Goal: Task Accomplishment & Management: Use online tool/utility

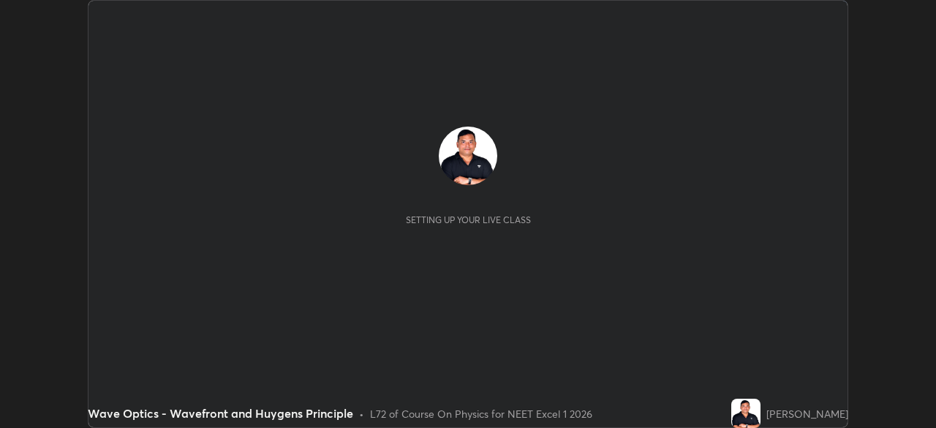
scroll to position [428, 935]
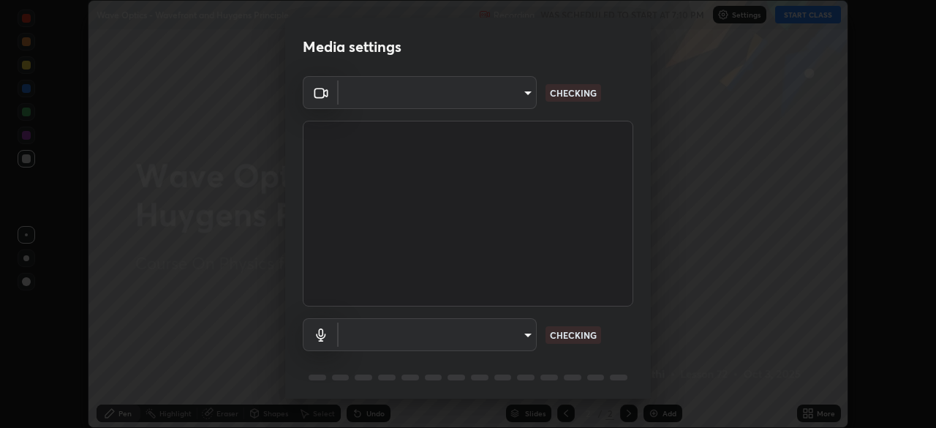
click at [513, 335] on body "Erase all Wave Optics - Wavefront and Huygens Principle Recording WAS SCHEDULED…" at bounding box center [468, 214] width 936 height 428
type input "a4e4d34a81fa093629e82a09c8f5b6e600f696cc3d223142969851568b1512d5"
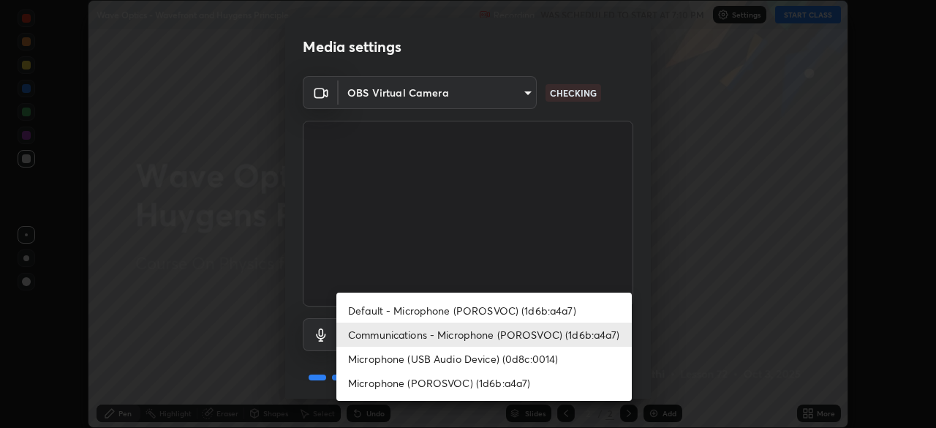
click at [501, 379] on li "Microphone (POROSVOC) (1d6b:a4a7)" at bounding box center [483, 383] width 295 height 24
type input "45ee9585c3516354bbc68ebe9fda96d54f3a81715ffeee11b0e9d0b64ce873fa"
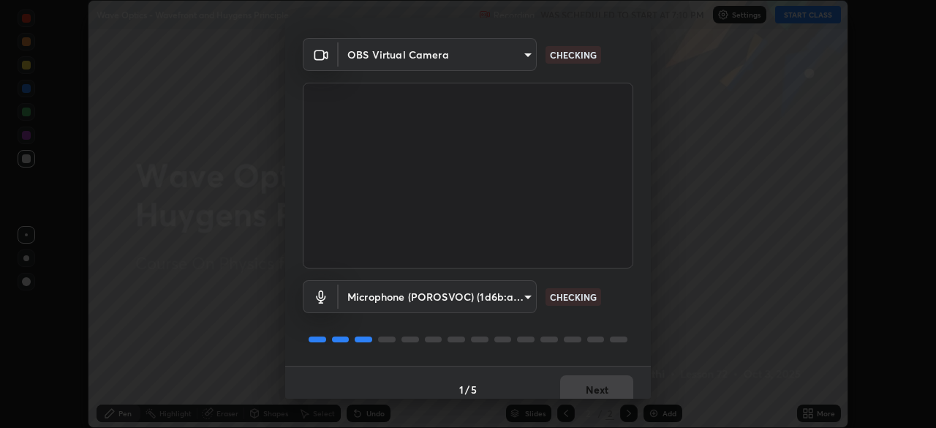
scroll to position [52, 0]
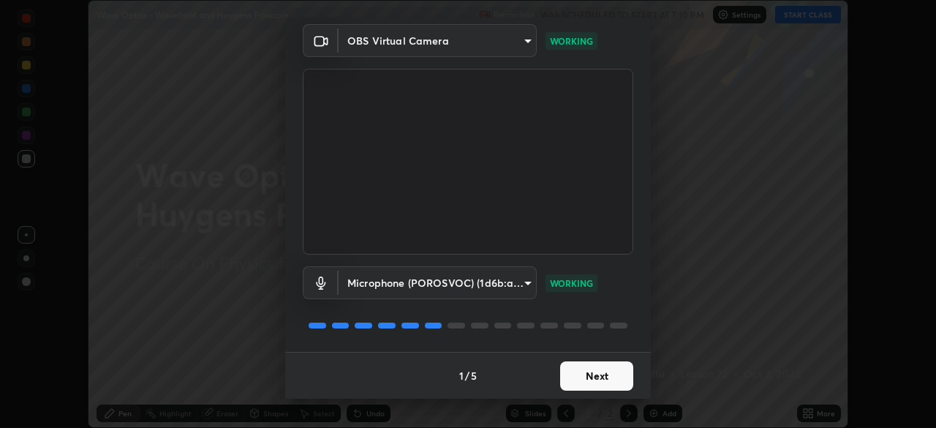
click at [599, 366] on button "Next" at bounding box center [596, 375] width 73 height 29
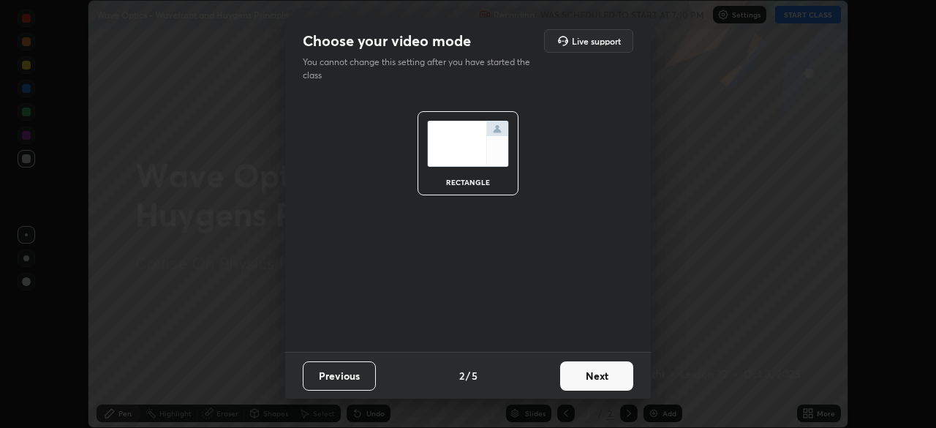
scroll to position [0, 0]
click at [598, 363] on button "Next" at bounding box center [596, 375] width 73 height 29
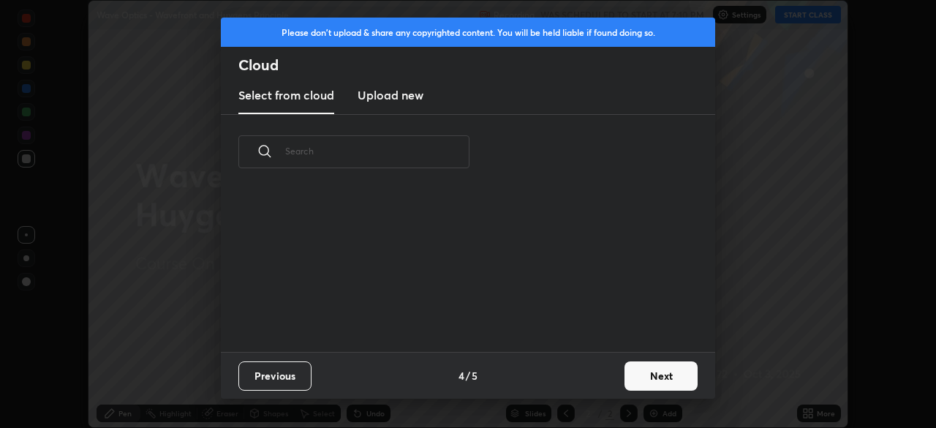
click at [588, 374] on div "Previous 4 / 5 Next" at bounding box center [468, 375] width 494 height 47
click at [648, 371] on button "Next" at bounding box center [660, 375] width 73 height 29
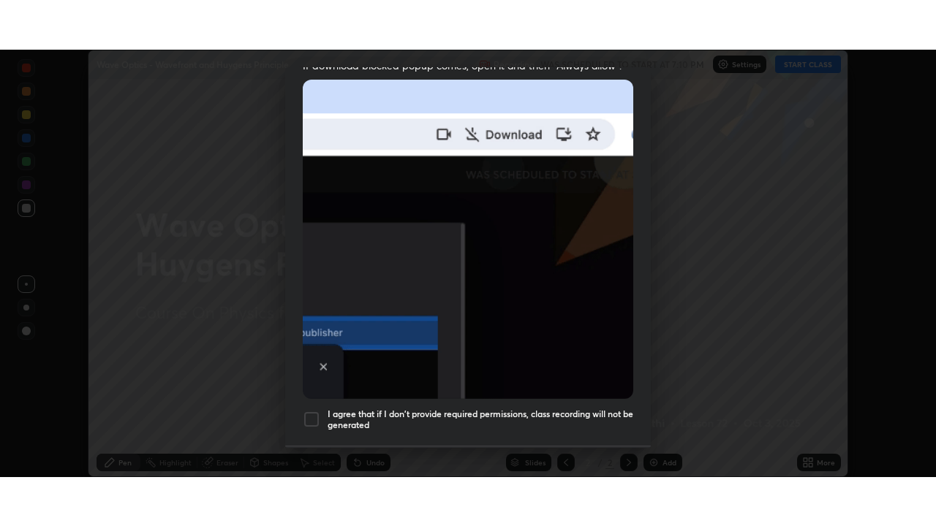
scroll to position [350, 0]
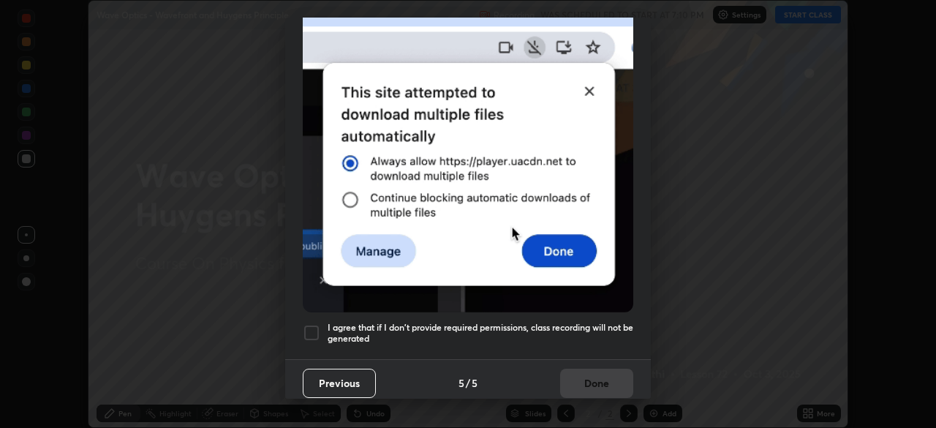
click at [311, 328] on div at bounding box center [312, 333] width 18 height 18
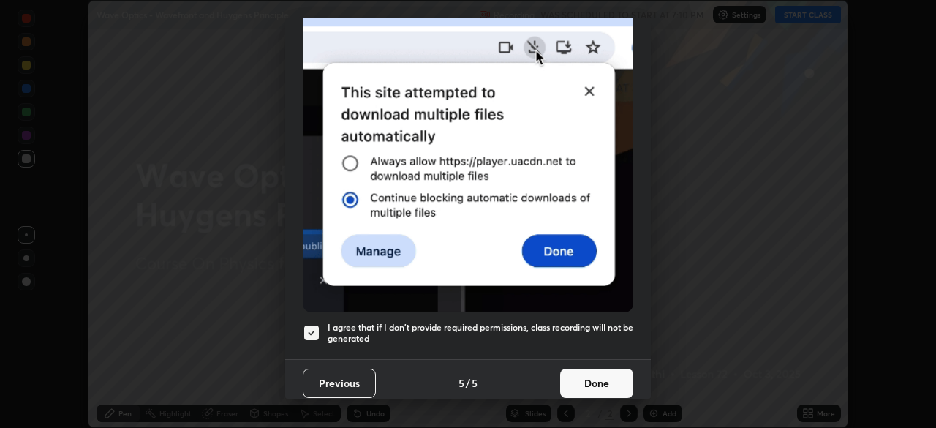
click at [602, 368] on button "Done" at bounding box center [596, 382] width 73 height 29
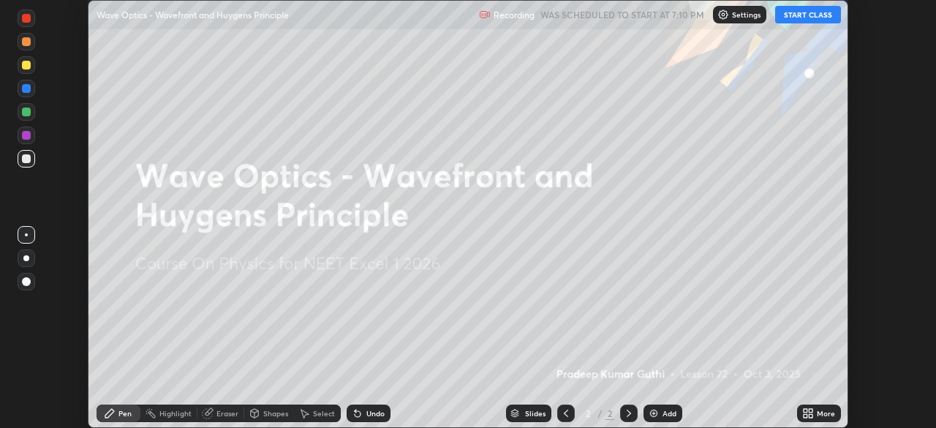
click at [803, 14] on button "START CLASS" at bounding box center [808, 15] width 66 height 18
click at [662, 404] on div "Add" at bounding box center [662, 413] width 39 height 18
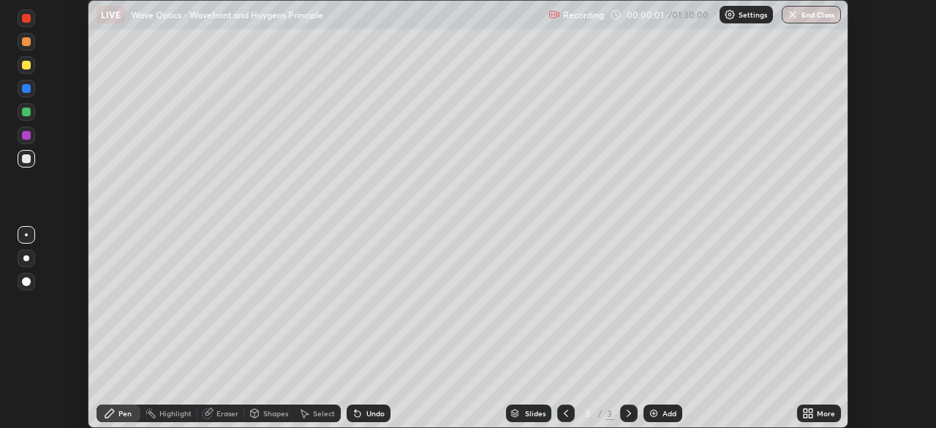
click at [811, 409] on icon at bounding box center [811, 411] width 4 height 4
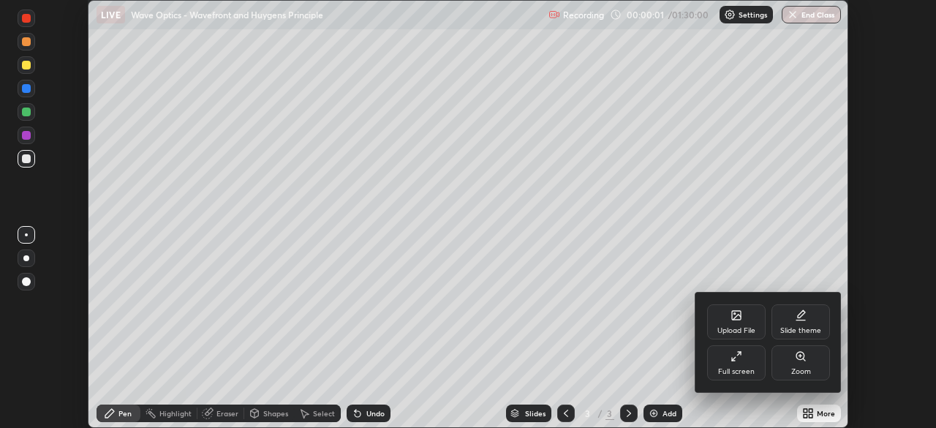
click at [713, 357] on div "Full screen" at bounding box center [736, 362] width 58 height 35
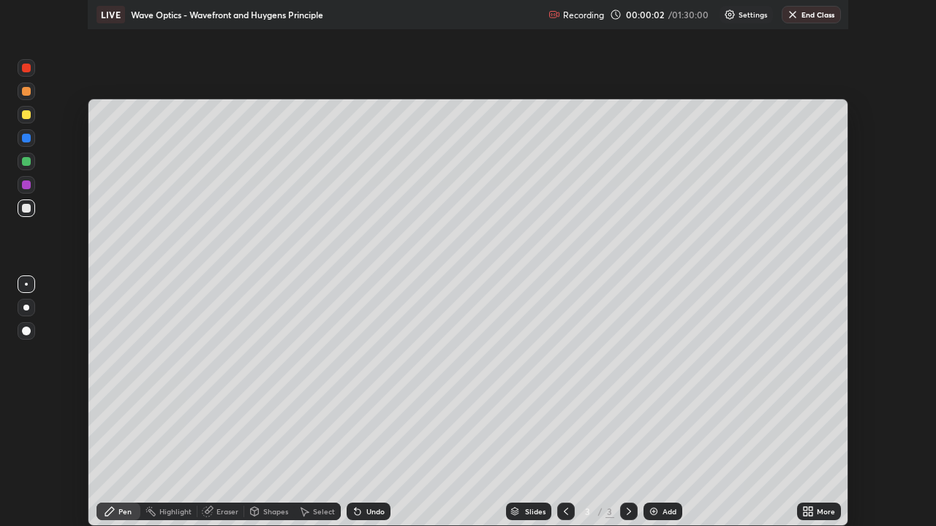
scroll to position [526, 936]
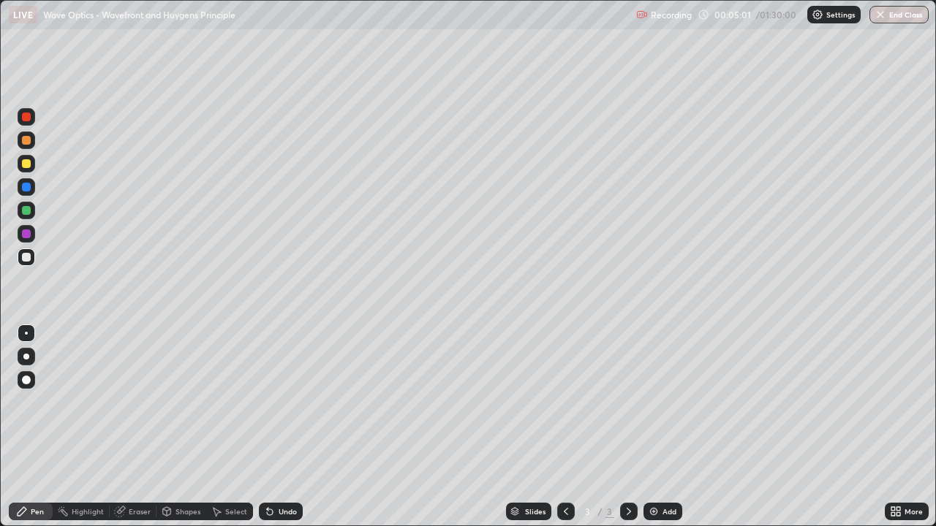
click at [25, 167] on div at bounding box center [26, 163] width 9 height 9
click at [29, 257] on div at bounding box center [26, 257] width 9 height 9
click at [23, 162] on div at bounding box center [26, 163] width 9 height 9
click at [33, 187] on div at bounding box center [27, 187] width 18 height 18
click at [31, 169] on div at bounding box center [27, 164] width 18 height 18
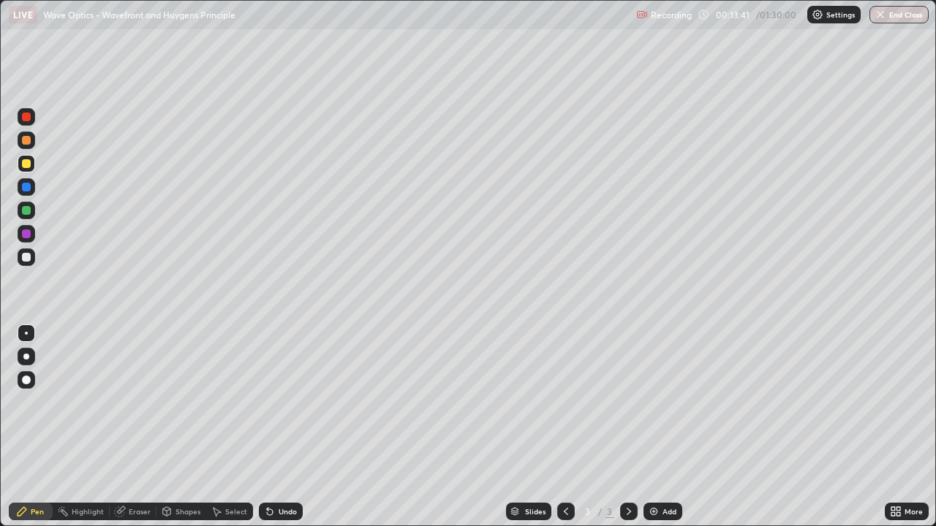
click at [279, 427] on div "Undo" at bounding box center [288, 511] width 18 height 7
click at [27, 187] on div at bounding box center [26, 187] width 9 height 9
click at [28, 210] on div at bounding box center [26, 210] width 9 height 9
click at [280, 427] on div "Undo" at bounding box center [288, 511] width 18 height 7
click at [278, 427] on div "Undo" at bounding box center [281, 512] width 44 height 18
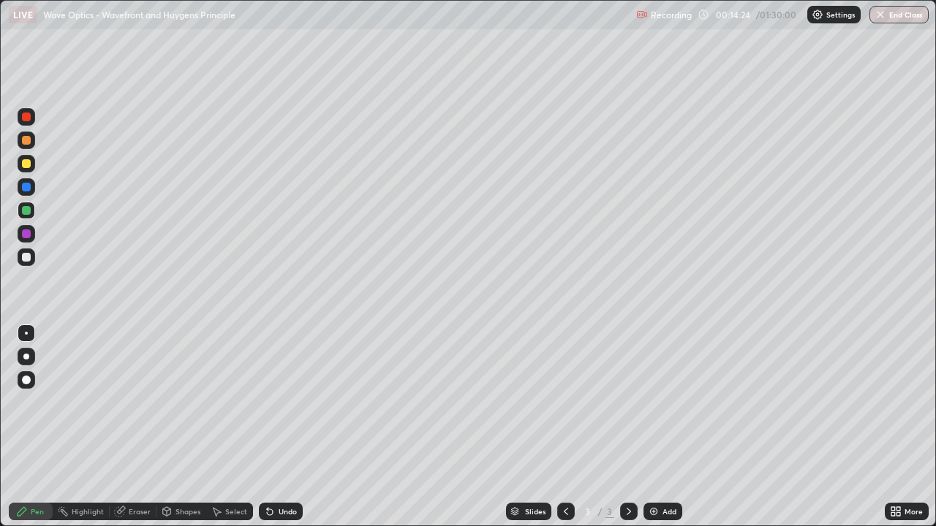
click at [280, 427] on div "Undo" at bounding box center [281, 512] width 44 height 18
click at [289, 427] on div "Undo" at bounding box center [288, 511] width 18 height 7
click at [30, 185] on div at bounding box center [26, 187] width 9 height 9
click at [23, 257] on div at bounding box center [26, 257] width 9 height 9
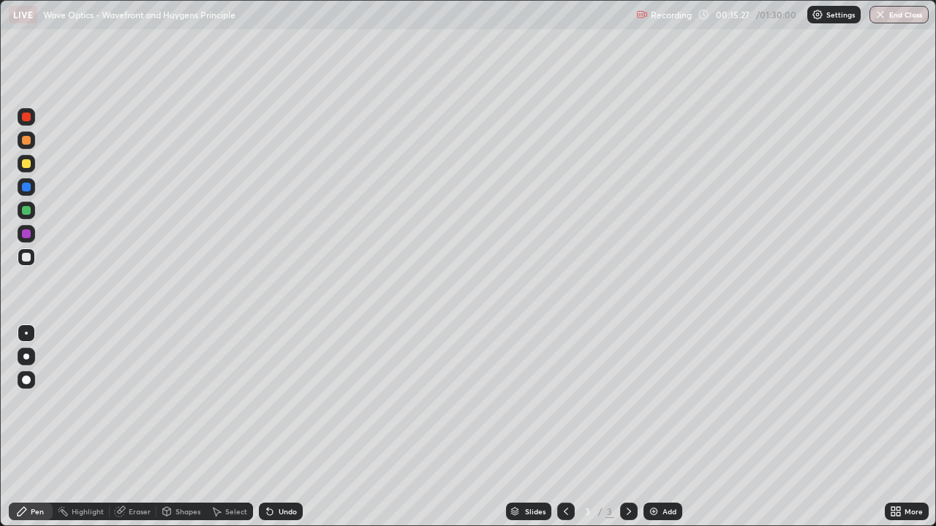
click at [26, 164] on div at bounding box center [26, 163] width 9 height 9
click at [279, 427] on div "Undo" at bounding box center [288, 511] width 18 height 7
click at [27, 213] on div at bounding box center [26, 210] width 9 height 9
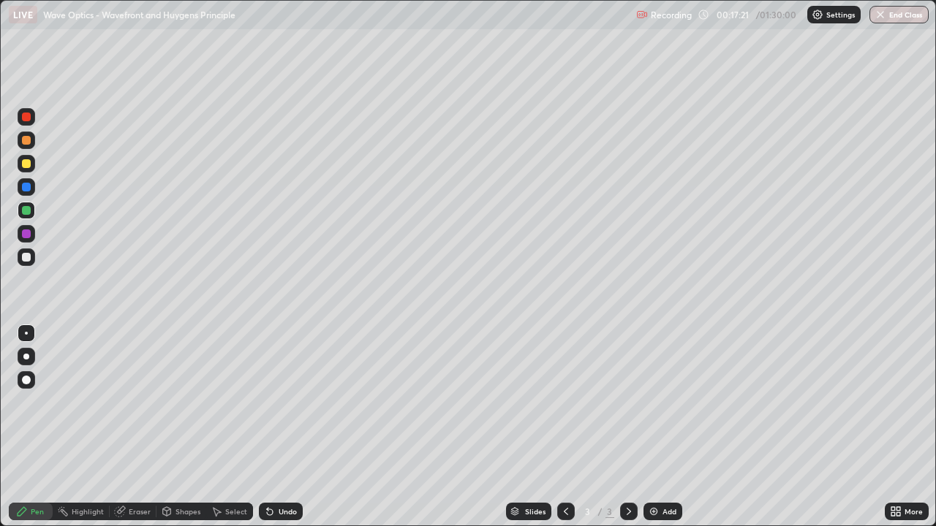
click at [659, 427] on div "Add" at bounding box center [662, 512] width 39 height 18
click at [26, 261] on div at bounding box center [26, 257] width 9 height 9
click at [294, 427] on div "Undo" at bounding box center [288, 511] width 18 height 7
click at [285, 427] on div "Undo" at bounding box center [288, 511] width 18 height 7
click at [284, 427] on div "Undo" at bounding box center [288, 511] width 18 height 7
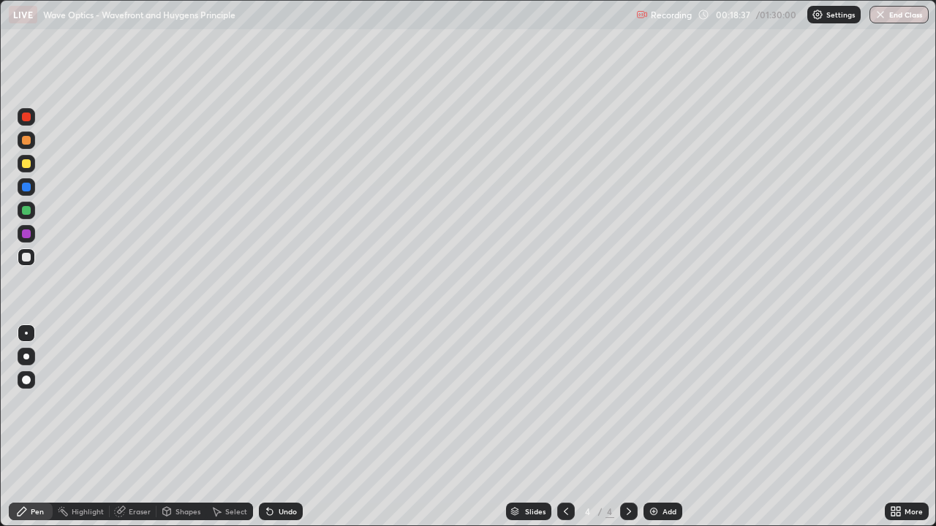
click at [24, 186] on div at bounding box center [26, 187] width 9 height 9
click at [290, 427] on div "Undo" at bounding box center [281, 512] width 44 height 18
click at [287, 427] on div "Undo" at bounding box center [288, 511] width 18 height 7
click at [279, 427] on div "Undo" at bounding box center [288, 511] width 18 height 7
click at [274, 427] on div "Undo" at bounding box center [281, 512] width 44 height 18
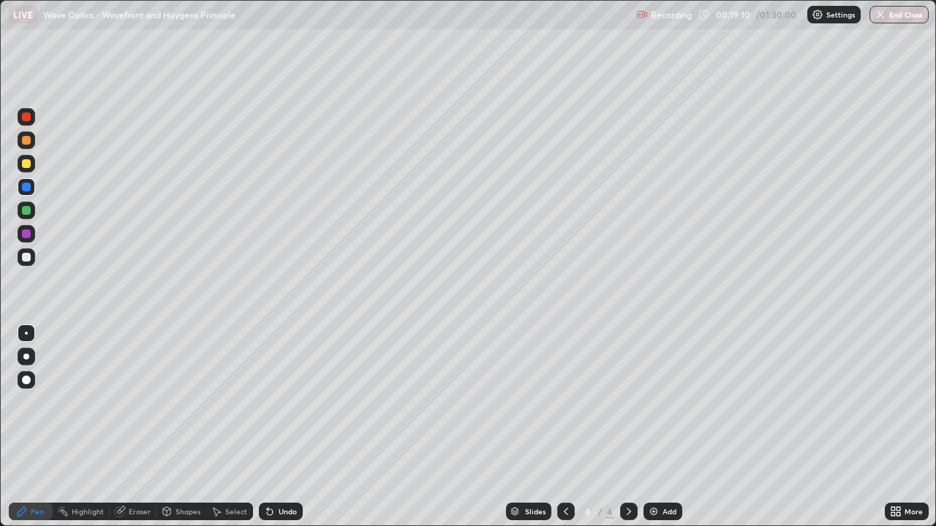
click at [276, 427] on div "Undo" at bounding box center [281, 512] width 44 height 18
click at [26, 213] on div at bounding box center [26, 210] width 9 height 9
click at [564, 427] on icon at bounding box center [566, 512] width 12 height 12
click at [29, 231] on div at bounding box center [26, 234] width 9 height 9
click at [30, 257] on div at bounding box center [26, 257] width 9 height 9
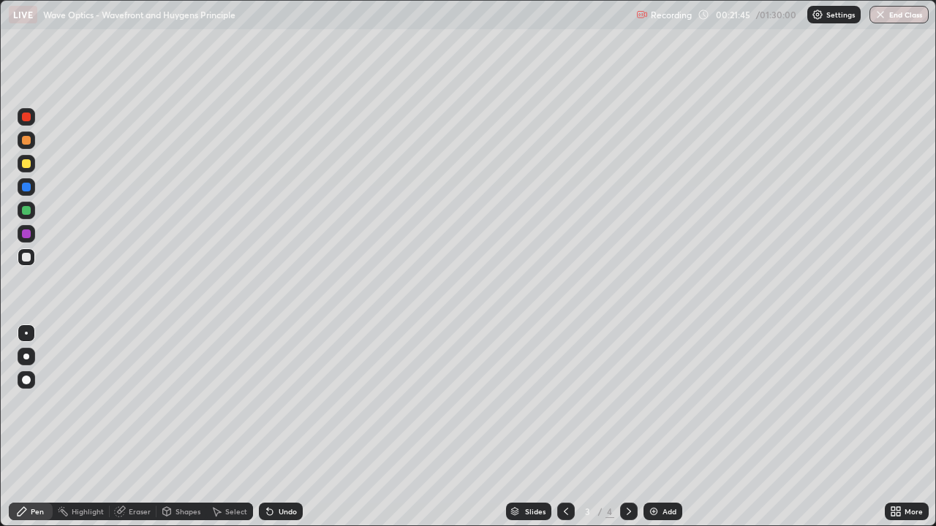
click at [24, 141] on div at bounding box center [26, 140] width 9 height 9
click at [625, 427] on div at bounding box center [629, 512] width 18 height 18
click at [25, 161] on div at bounding box center [26, 163] width 9 height 9
click at [26, 185] on div at bounding box center [26, 187] width 9 height 9
click at [22, 256] on div at bounding box center [26, 257] width 9 height 9
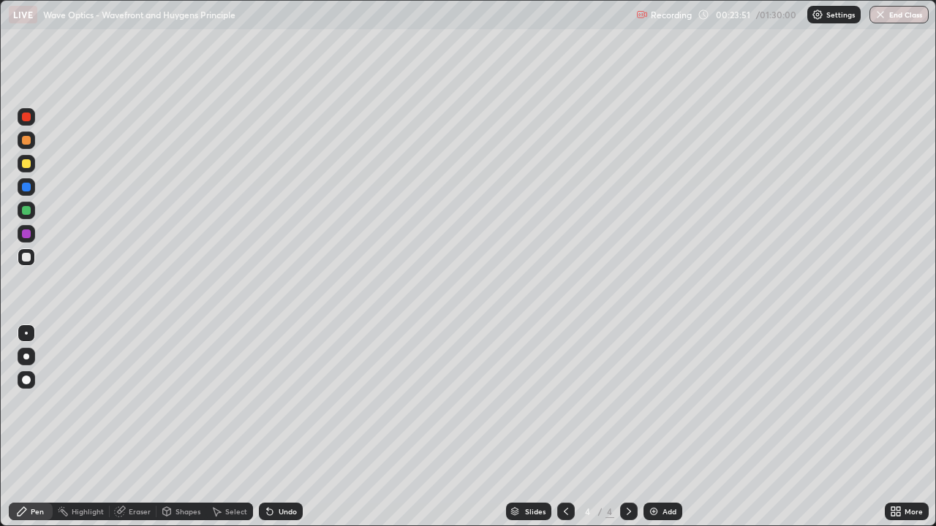
click at [20, 206] on div at bounding box center [27, 211] width 18 height 18
click at [25, 188] on div at bounding box center [26, 187] width 9 height 9
click at [26, 260] on div at bounding box center [26, 257] width 9 height 9
click at [29, 162] on div at bounding box center [26, 163] width 9 height 9
click at [27, 259] on div at bounding box center [26, 257] width 9 height 9
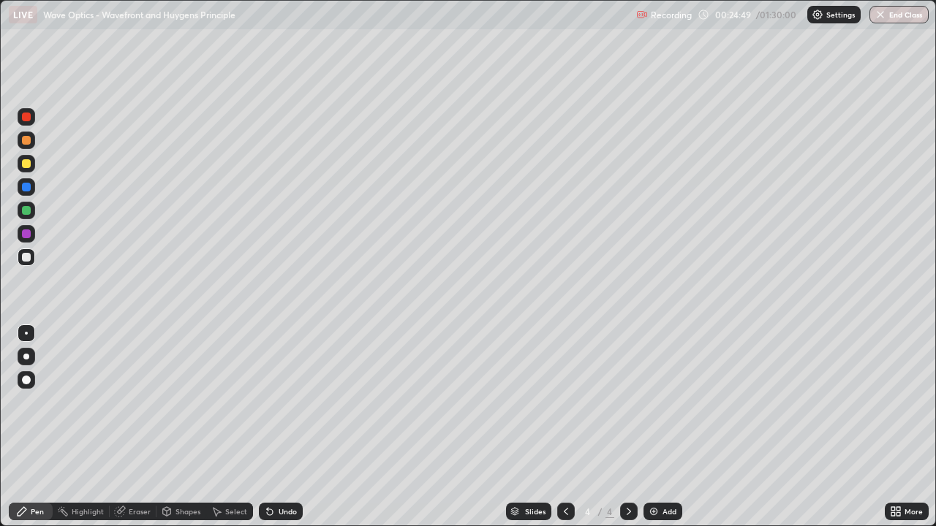
click at [29, 187] on div at bounding box center [26, 187] width 9 height 9
click at [26, 211] on div at bounding box center [26, 210] width 9 height 9
click at [280, 427] on div "Undo" at bounding box center [281, 512] width 44 height 18
click at [26, 190] on div at bounding box center [26, 187] width 9 height 9
click at [27, 257] on div at bounding box center [26, 257] width 9 height 9
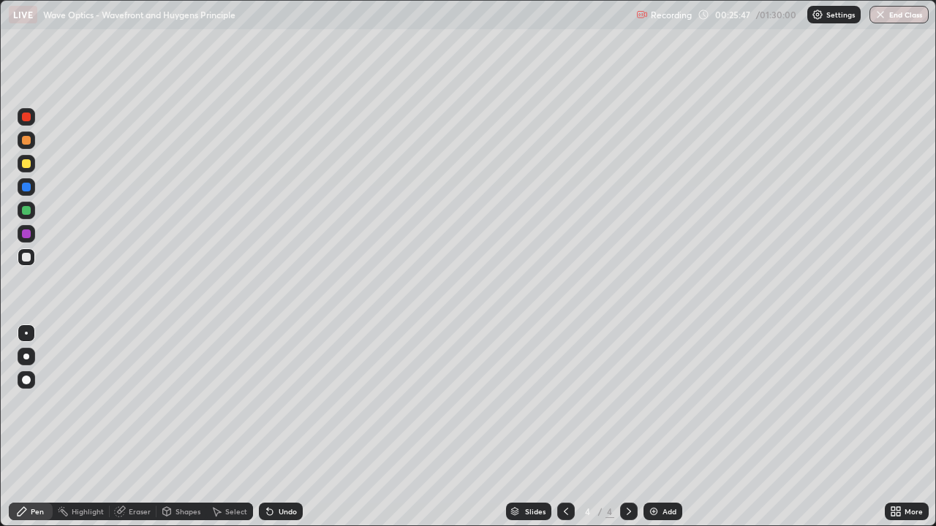
click at [23, 165] on div at bounding box center [26, 163] width 9 height 9
click at [26, 257] on div at bounding box center [26, 257] width 9 height 9
click at [30, 184] on div at bounding box center [26, 187] width 9 height 9
click at [34, 257] on div at bounding box center [27, 258] width 18 height 18
click at [24, 208] on div at bounding box center [26, 210] width 9 height 9
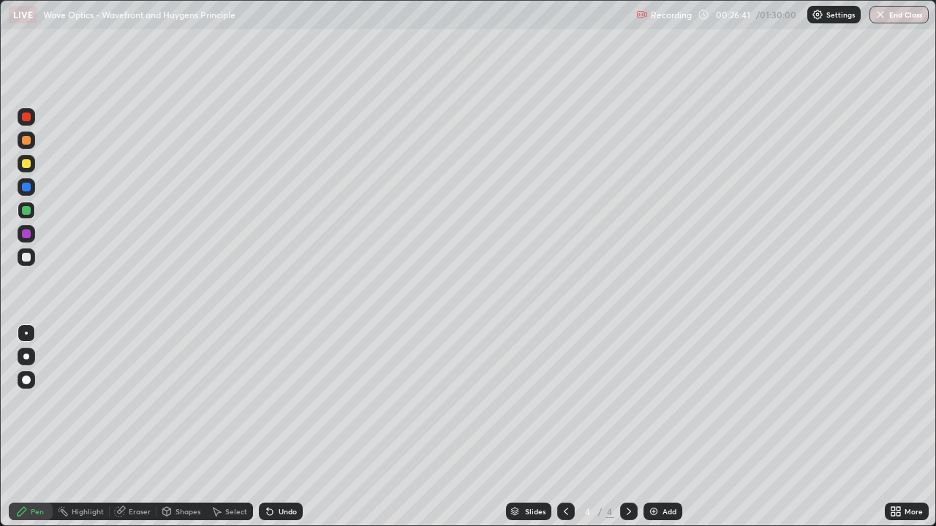
click at [31, 185] on div at bounding box center [27, 187] width 18 height 18
click at [29, 258] on div at bounding box center [26, 257] width 9 height 9
click at [561, 427] on icon at bounding box center [566, 512] width 12 height 12
click at [626, 427] on div at bounding box center [629, 512] width 18 height 18
click at [567, 427] on div at bounding box center [566, 512] width 18 height 18
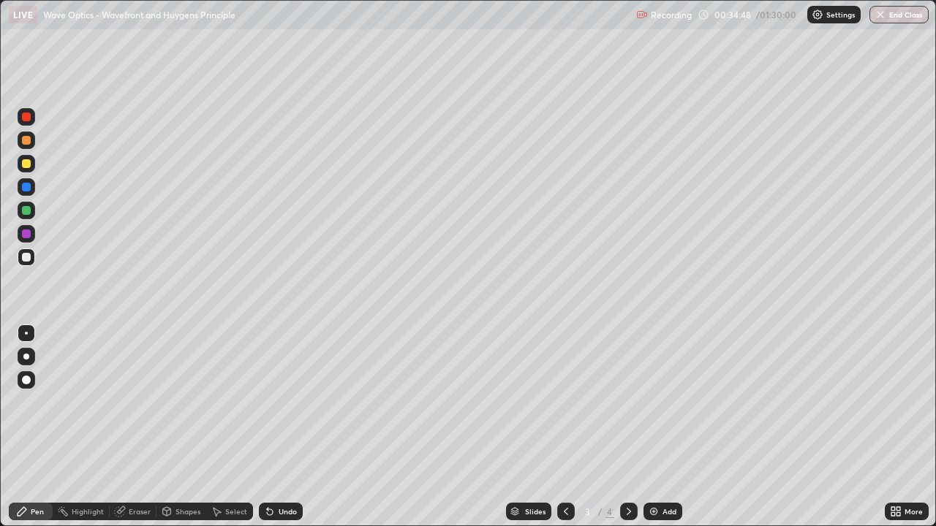
click at [627, 427] on icon at bounding box center [629, 512] width 12 height 12
click at [657, 427] on img at bounding box center [654, 512] width 12 height 12
click at [26, 162] on div at bounding box center [26, 163] width 9 height 9
click at [564, 427] on icon at bounding box center [566, 512] width 12 height 12
click at [289, 427] on div "Undo" at bounding box center [281, 512] width 44 height 18
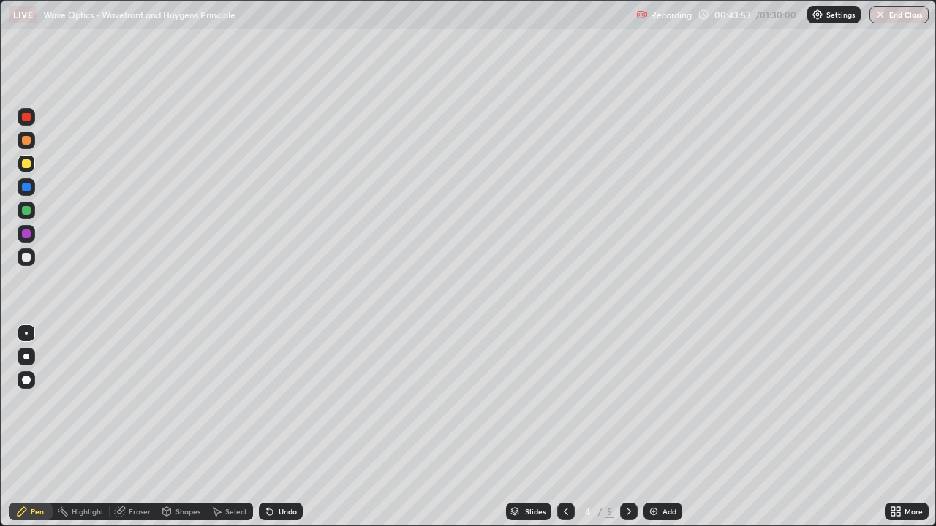
click at [287, 427] on div "Undo" at bounding box center [288, 511] width 18 height 7
click at [288, 427] on div "Undo" at bounding box center [288, 511] width 18 height 7
click at [289, 427] on div "Undo" at bounding box center [288, 511] width 18 height 7
click at [287, 427] on div "Undo" at bounding box center [288, 511] width 18 height 7
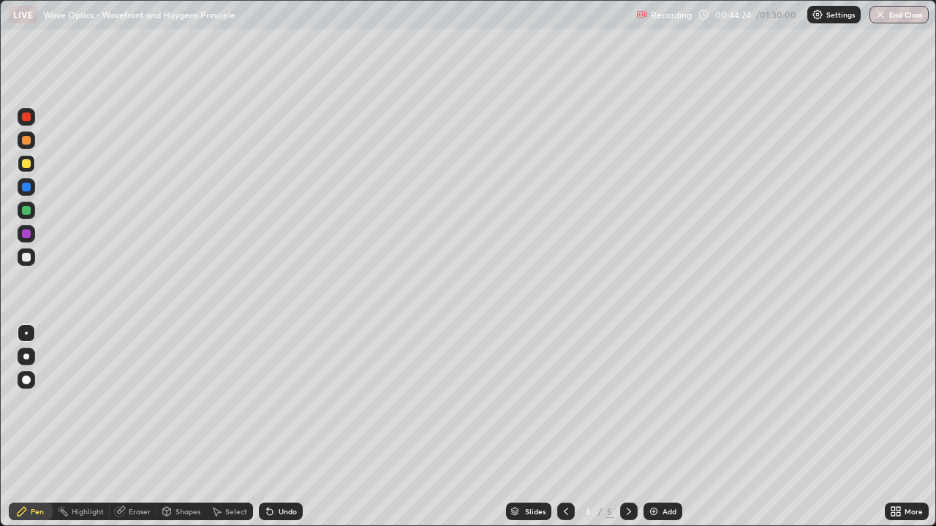
click at [287, 427] on div "Undo" at bounding box center [288, 511] width 18 height 7
click at [289, 427] on div "Undo" at bounding box center [288, 511] width 18 height 7
click at [287, 427] on div "Undo" at bounding box center [288, 511] width 18 height 7
click at [281, 427] on div "Undo" at bounding box center [281, 512] width 44 height 18
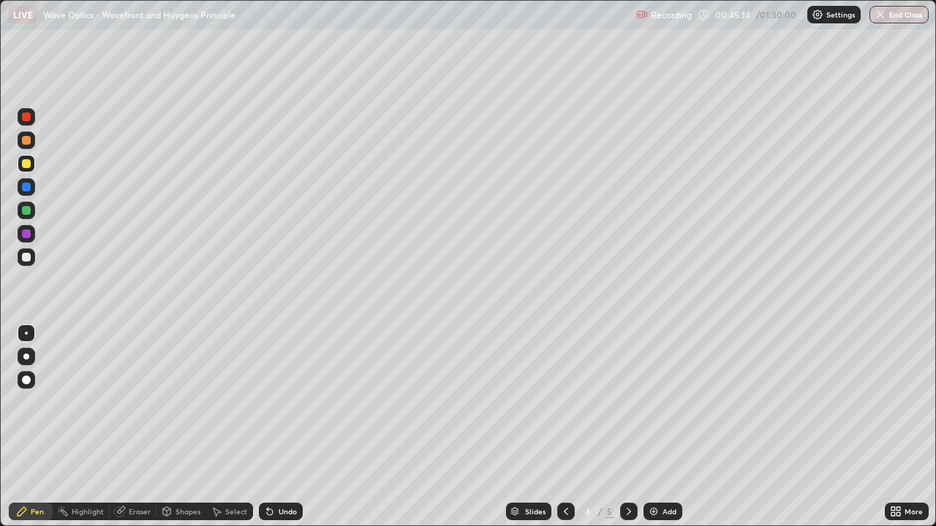
click at [28, 209] on div at bounding box center [26, 210] width 9 height 9
click at [273, 427] on div "Undo" at bounding box center [281, 512] width 44 height 18
click at [279, 427] on div "Undo" at bounding box center [288, 511] width 18 height 7
click at [282, 427] on div "Undo" at bounding box center [288, 511] width 18 height 7
click at [281, 427] on div "Undo" at bounding box center [288, 511] width 18 height 7
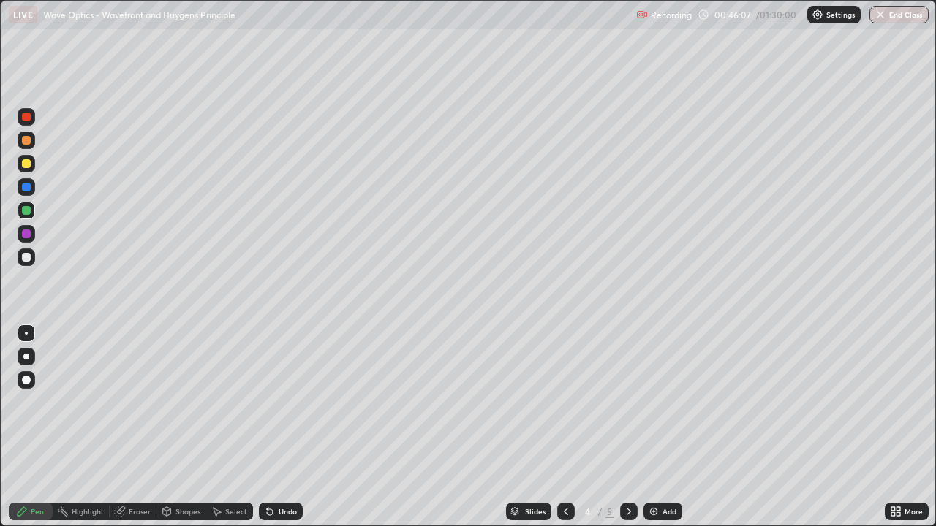
click at [280, 427] on div "Undo" at bounding box center [288, 511] width 18 height 7
click at [279, 427] on div "Undo" at bounding box center [281, 512] width 44 height 18
click at [620, 427] on div at bounding box center [629, 511] width 18 height 29
click at [29, 259] on div at bounding box center [26, 257] width 9 height 9
click at [26, 211] on div at bounding box center [26, 210] width 9 height 9
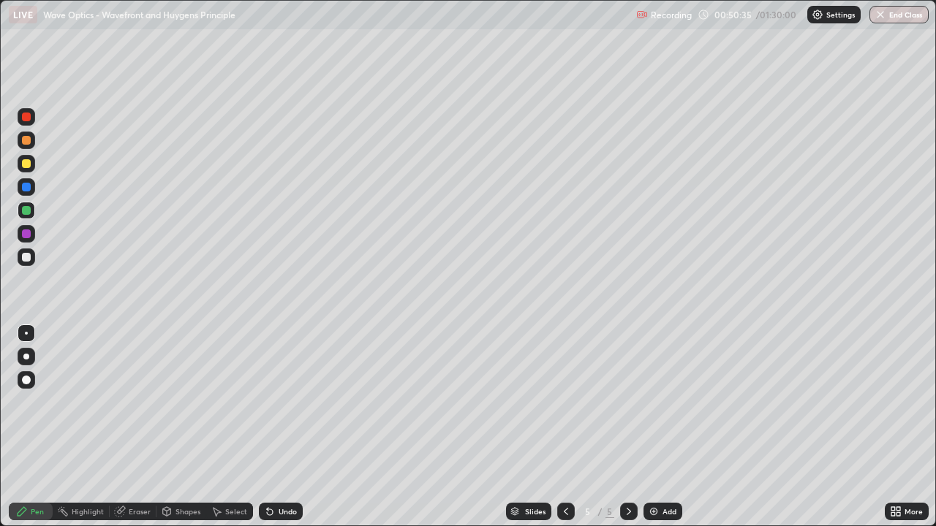
click at [23, 259] on div at bounding box center [26, 257] width 9 height 9
click at [23, 212] on div at bounding box center [26, 210] width 9 height 9
click at [25, 164] on div at bounding box center [26, 163] width 9 height 9
click at [26, 186] on div at bounding box center [26, 187] width 9 height 9
click at [30, 165] on div at bounding box center [26, 163] width 9 height 9
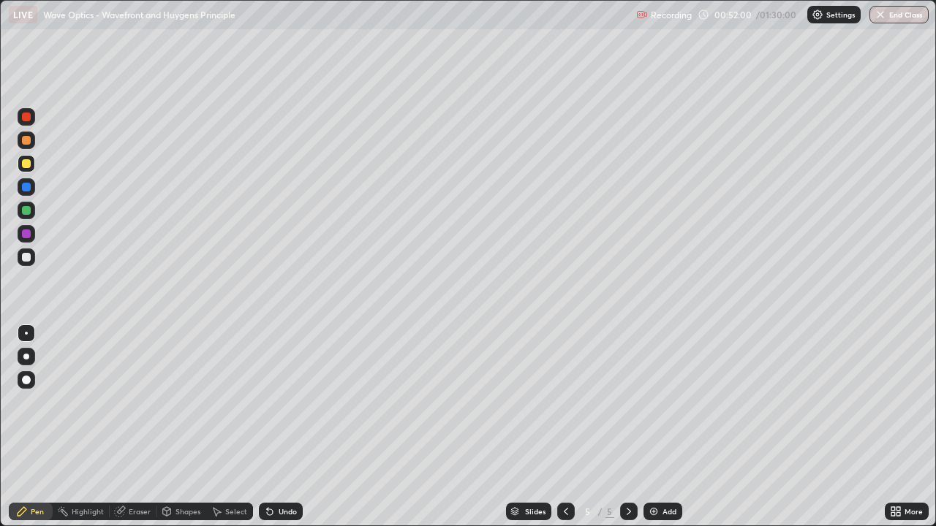
click at [34, 256] on div at bounding box center [27, 258] width 18 height 18
click at [279, 427] on div "Undo" at bounding box center [288, 511] width 18 height 7
click at [653, 427] on div "Add" at bounding box center [662, 512] width 39 height 18
click at [567, 427] on icon at bounding box center [566, 512] width 12 height 12
click at [626, 427] on icon at bounding box center [628, 511] width 4 height 7
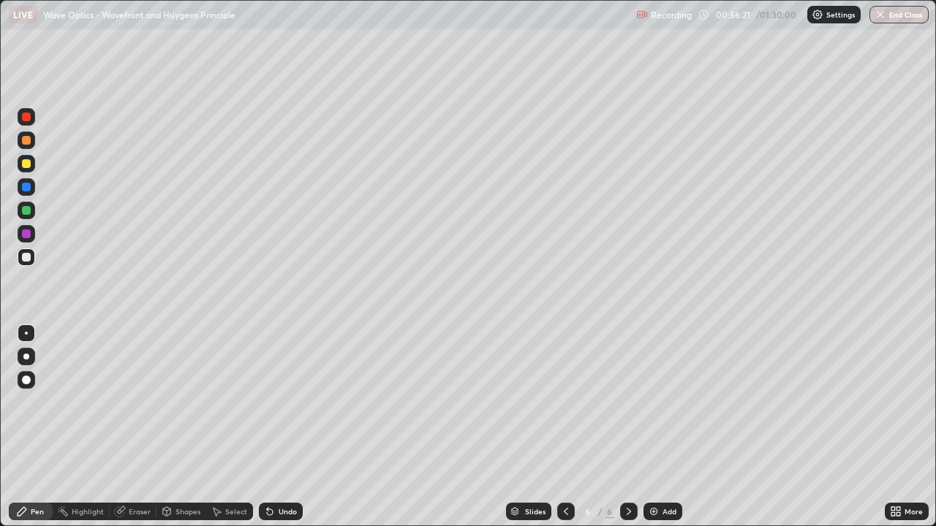
click at [29, 213] on div at bounding box center [26, 210] width 9 height 9
click at [23, 183] on div at bounding box center [26, 187] width 9 height 9
click at [26, 259] on div at bounding box center [26, 257] width 9 height 9
click at [286, 427] on div "Undo" at bounding box center [288, 511] width 18 height 7
click at [288, 427] on div "Undo" at bounding box center [288, 511] width 18 height 7
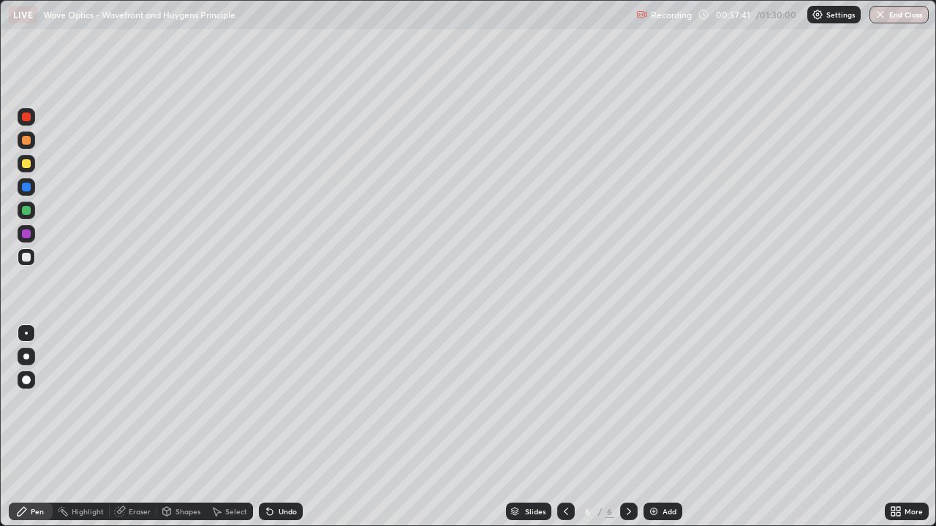
click at [287, 427] on div "Undo" at bounding box center [288, 511] width 18 height 7
click at [286, 427] on div "Undo" at bounding box center [288, 511] width 18 height 7
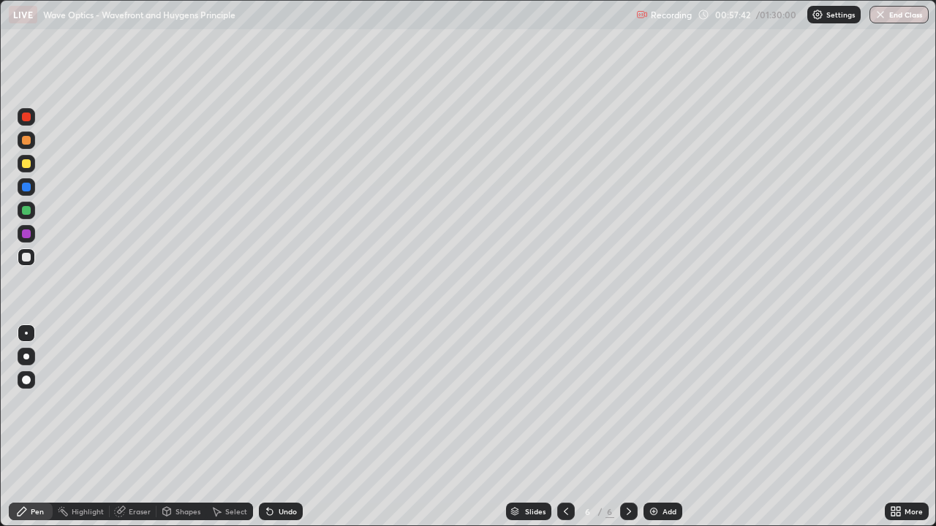
click at [286, 427] on div "Undo" at bounding box center [288, 511] width 18 height 7
click at [284, 427] on div "Undo" at bounding box center [288, 511] width 18 height 7
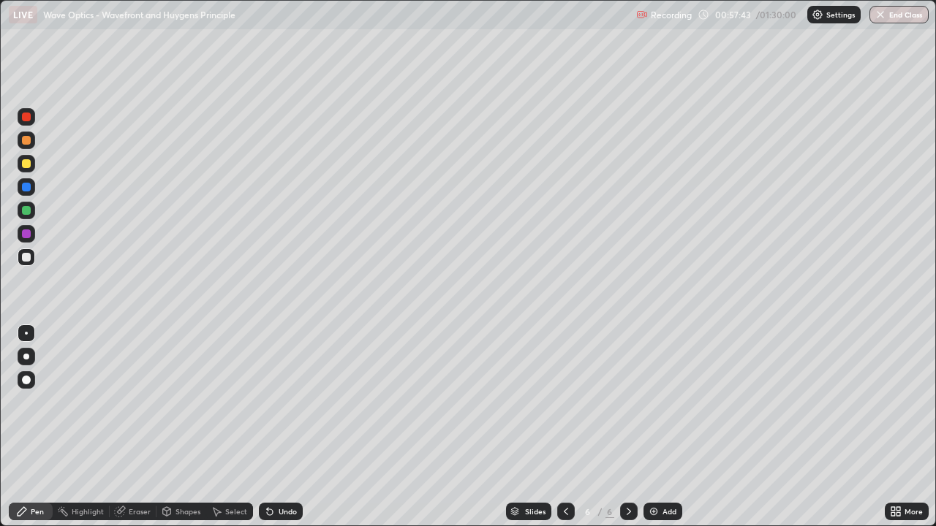
click at [284, 427] on div "Undo" at bounding box center [288, 511] width 18 height 7
click at [287, 427] on div "Undo" at bounding box center [281, 512] width 44 height 18
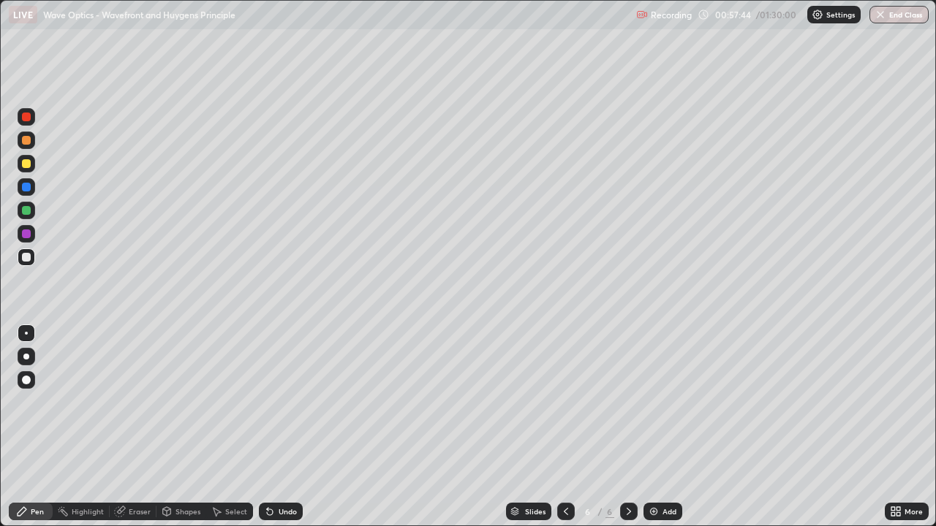
click at [287, 427] on div "Undo" at bounding box center [281, 512] width 44 height 18
click at [26, 186] on div at bounding box center [26, 187] width 9 height 9
click at [24, 260] on div at bounding box center [26, 257] width 9 height 9
click at [22, 164] on div at bounding box center [26, 163] width 9 height 9
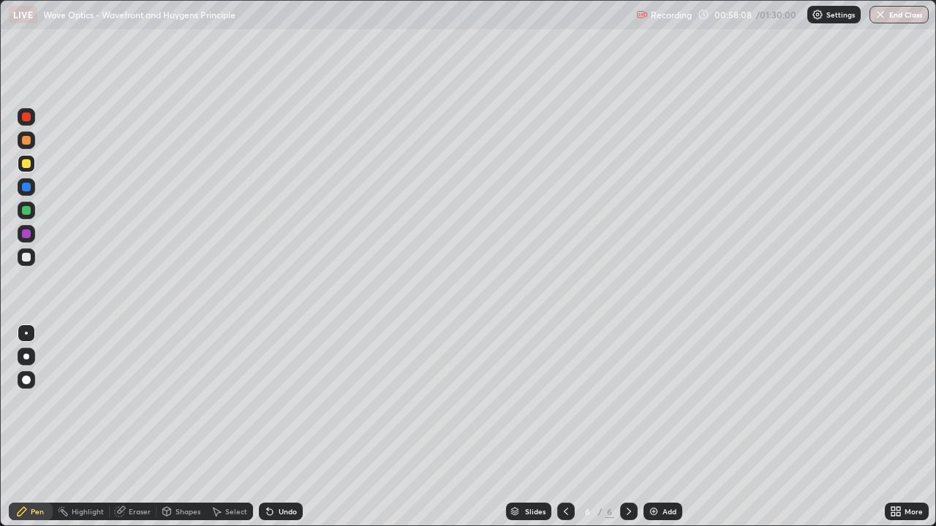
click at [283, 427] on div "Undo" at bounding box center [288, 511] width 18 height 7
click at [26, 183] on div at bounding box center [26, 187] width 9 height 9
click at [24, 257] on div at bounding box center [26, 257] width 9 height 9
click at [281, 427] on div "Undo" at bounding box center [288, 511] width 18 height 7
click at [26, 206] on div at bounding box center [26, 210] width 9 height 9
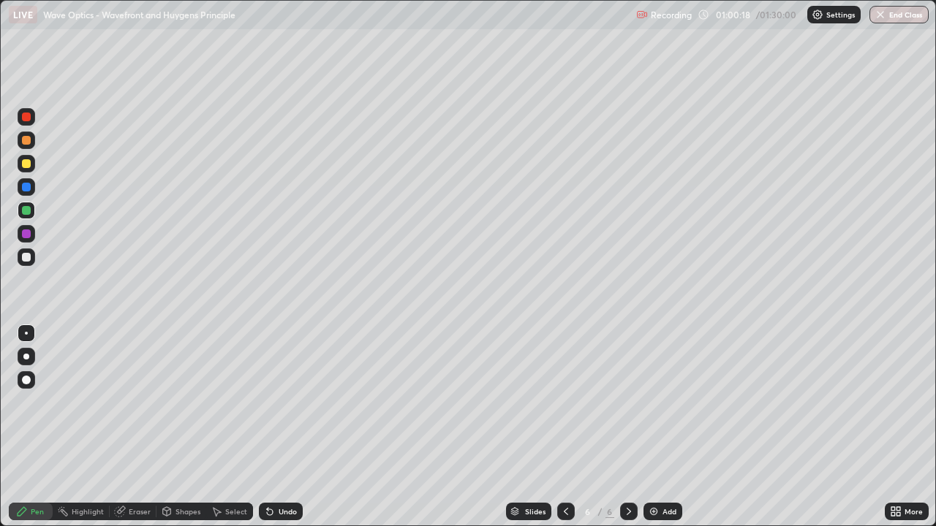
click at [24, 142] on div at bounding box center [26, 140] width 9 height 9
click at [30, 258] on div at bounding box center [26, 257] width 9 height 9
click at [138, 427] on div "Eraser" at bounding box center [140, 511] width 22 height 7
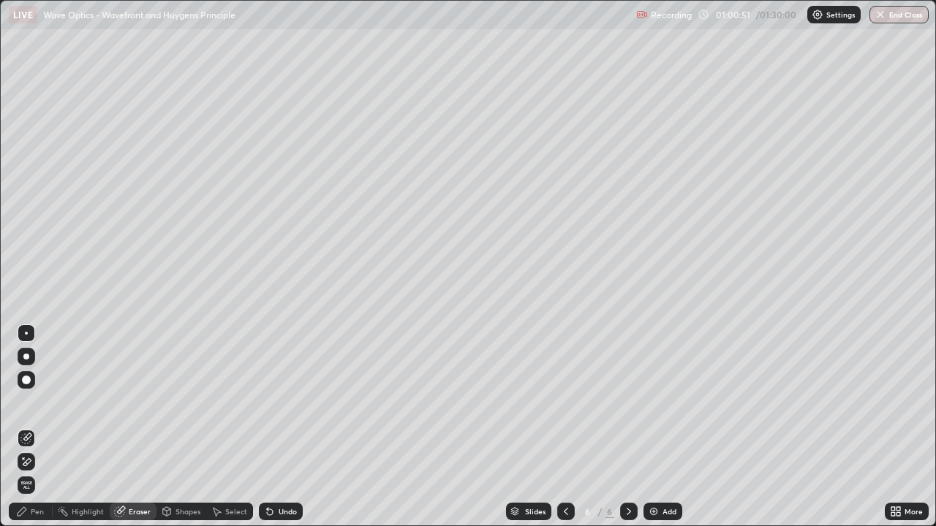
click at [23, 427] on icon at bounding box center [22, 511] width 9 height 9
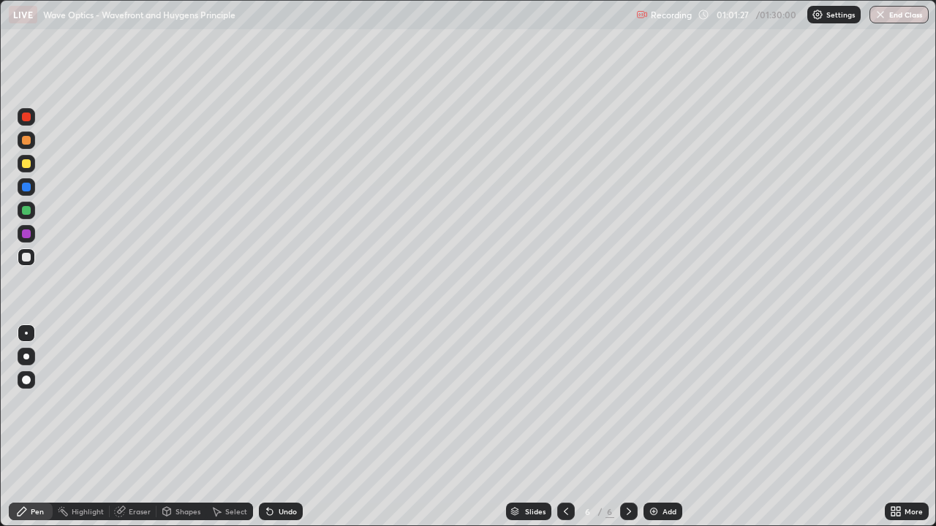
click at [290, 427] on div "Undo" at bounding box center [288, 511] width 18 height 7
click at [279, 427] on div "Undo" at bounding box center [288, 511] width 18 height 7
click at [276, 427] on div "Undo" at bounding box center [281, 512] width 44 height 18
click at [25, 231] on div at bounding box center [26, 234] width 9 height 9
click at [282, 427] on div "Undo" at bounding box center [288, 511] width 18 height 7
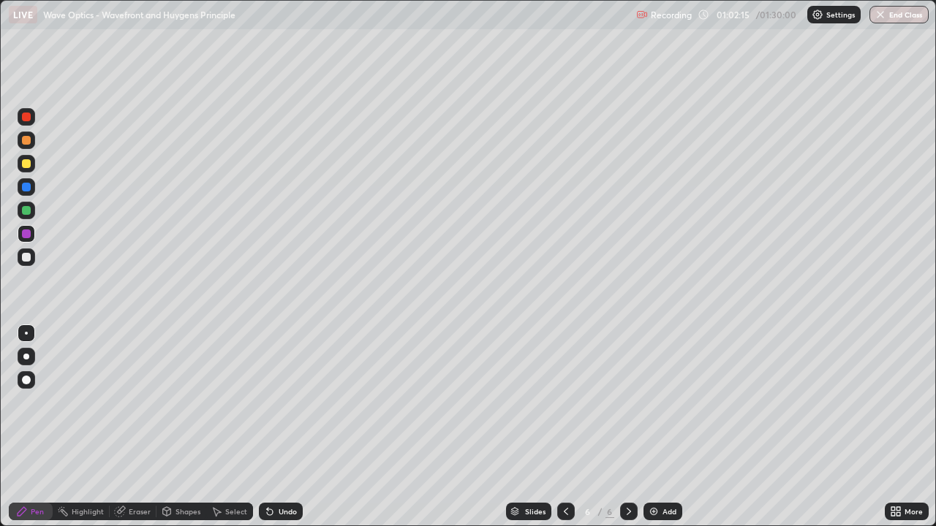
click at [289, 427] on div "Undo" at bounding box center [281, 512] width 44 height 18
click at [290, 427] on div "Undo" at bounding box center [288, 511] width 18 height 7
click at [288, 427] on div "Undo" at bounding box center [288, 511] width 18 height 7
click at [287, 427] on div "Undo" at bounding box center [288, 511] width 18 height 7
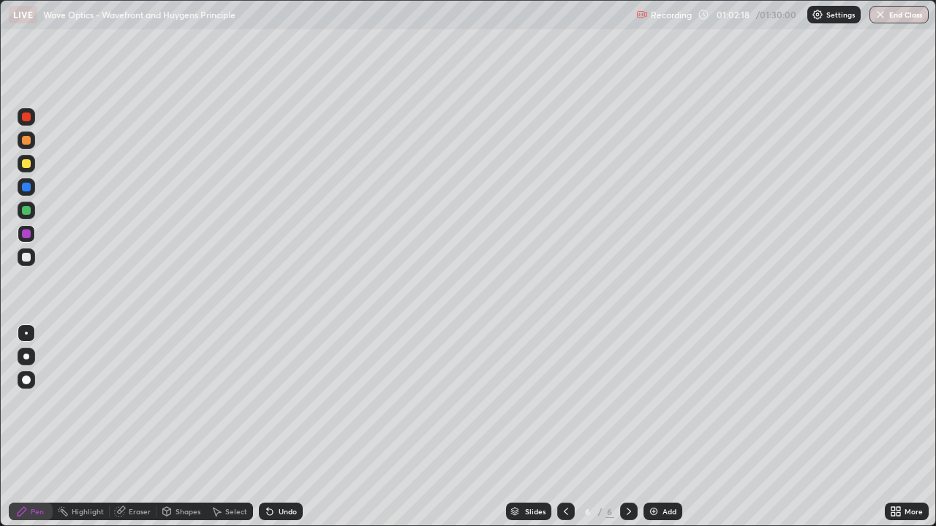
click at [26, 259] on div at bounding box center [26, 257] width 9 height 9
click at [294, 427] on div "Undo" at bounding box center [288, 511] width 18 height 7
click at [289, 427] on div "Undo" at bounding box center [288, 511] width 18 height 7
click at [284, 427] on div "Undo" at bounding box center [288, 511] width 18 height 7
click at [279, 427] on div "Undo" at bounding box center [281, 512] width 44 height 18
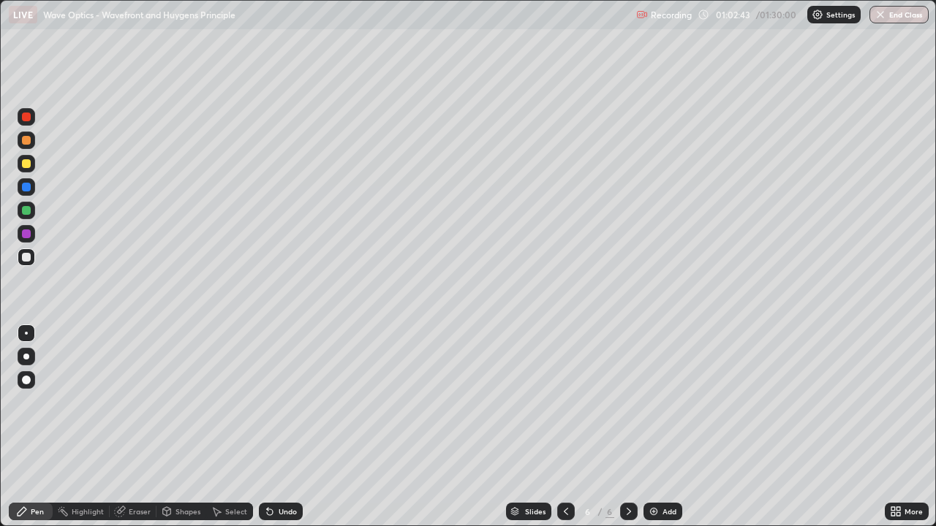
click at [276, 427] on div "Undo" at bounding box center [281, 512] width 44 height 18
click at [651, 427] on img at bounding box center [654, 512] width 12 height 12
click at [26, 165] on div at bounding box center [26, 163] width 9 height 9
click at [23, 208] on div at bounding box center [26, 210] width 9 height 9
click at [26, 255] on div at bounding box center [26, 257] width 9 height 9
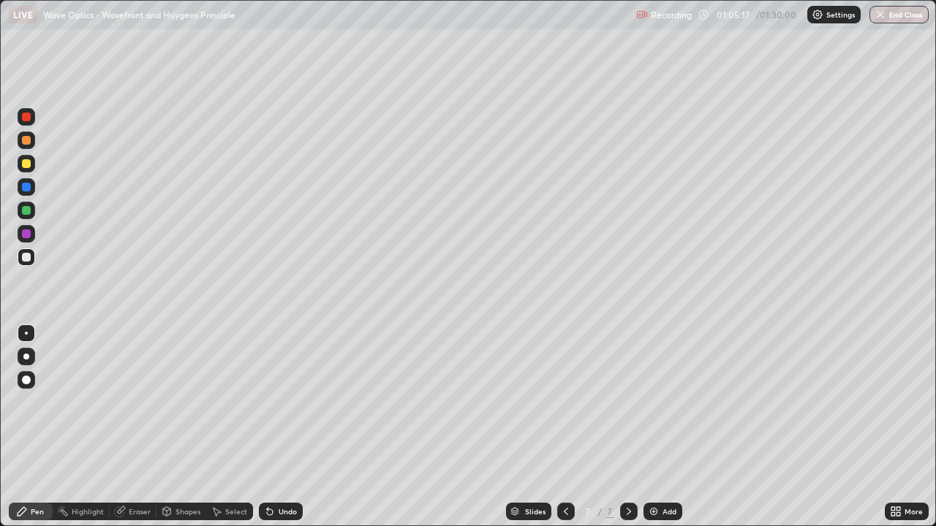
click at [23, 188] on div at bounding box center [26, 187] width 9 height 9
click at [26, 164] on div at bounding box center [26, 163] width 9 height 9
click at [286, 427] on div "Undo" at bounding box center [288, 511] width 18 height 7
click at [288, 427] on div "Undo" at bounding box center [288, 511] width 18 height 7
click at [26, 143] on div at bounding box center [26, 140] width 9 height 9
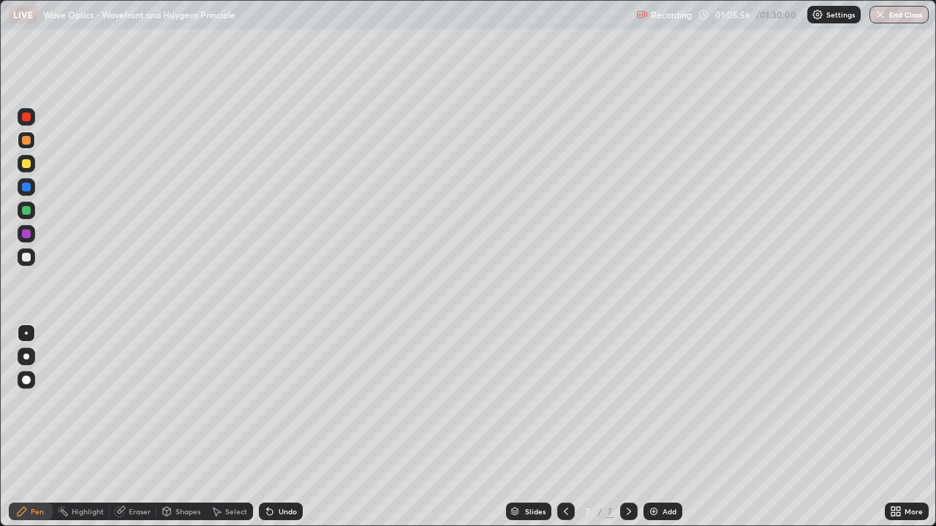
click at [287, 427] on div "Undo" at bounding box center [288, 511] width 18 height 7
click at [289, 427] on div "Undo" at bounding box center [288, 511] width 18 height 7
click at [23, 257] on div at bounding box center [26, 257] width 9 height 9
click at [23, 164] on div at bounding box center [26, 163] width 9 height 9
click at [24, 258] on div at bounding box center [26, 257] width 9 height 9
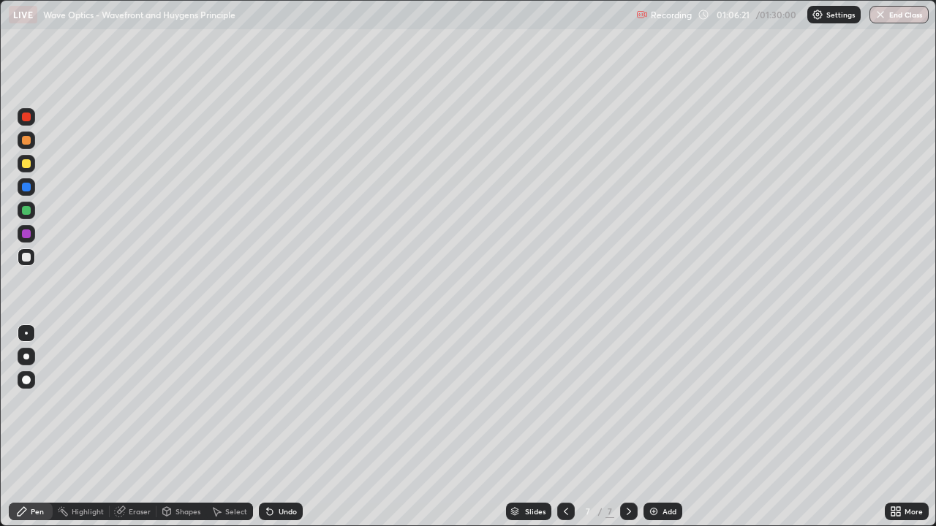
click at [25, 185] on div at bounding box center [26, 187] width 9 height 9
click at [127, 427] on div "Eraser" at bounding box center [133, 512] width 47 height 18
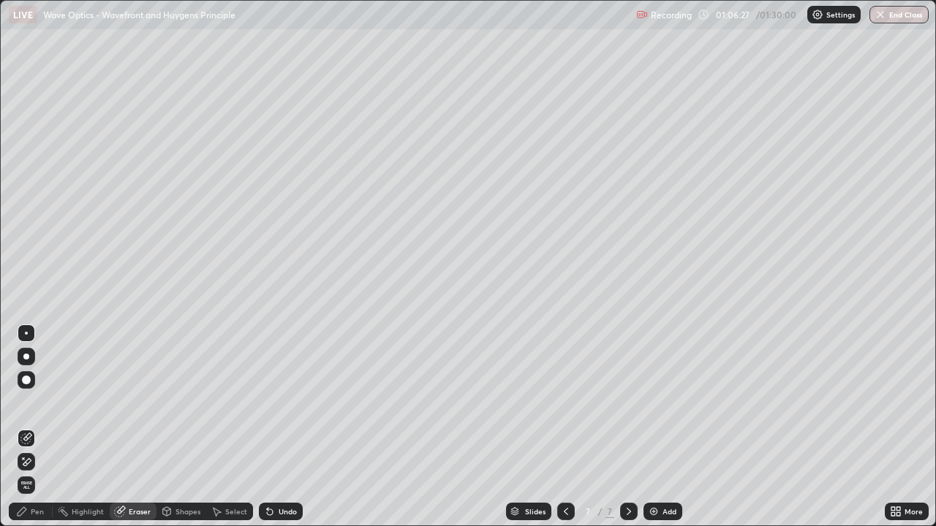
click at [32, 427] on div "Pen" at bounding box center [31, 512] width 44 height 18
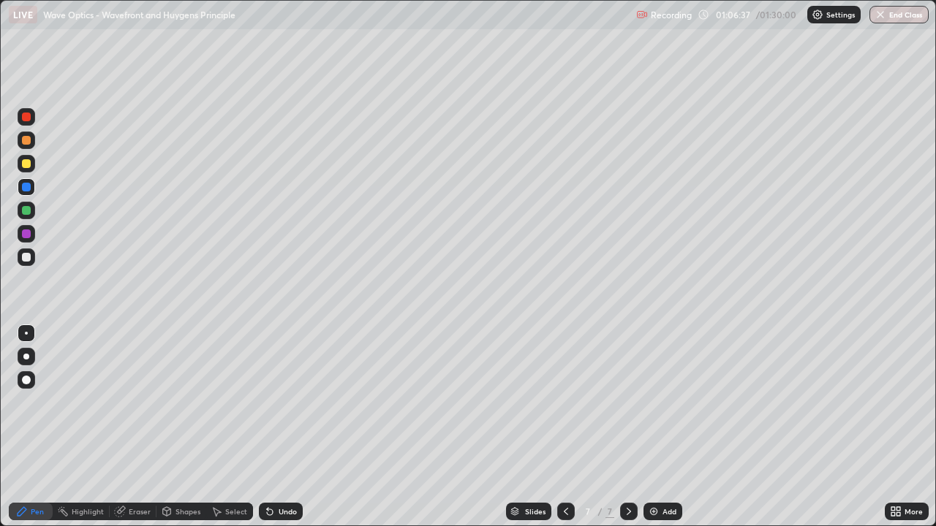
click at [23, 164] on div at bounding box center [26, 163] width 9 height 9
click at [281, 427] on div "Undo" at bounding box center [288, 511] width 18 height 7
click at [283, 427] on div "Undo" at bounding box center [288, 511] width 18 height 7
click at [281, 427] on div "Undo" at bounding box center [281, 512] width 44 height 18
click at [280, 427] on div "Undo" at bounding box center [281, 512] width 44 height 18
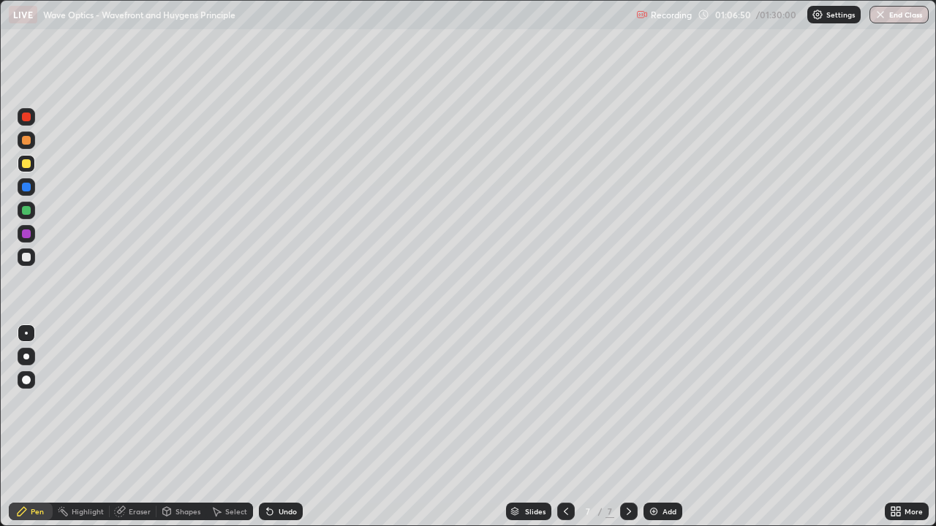
click at [279, 427] on div "Undo" at bounding box center [288, 511] width 18 height 7
click at [279, 427] on div "Undo" at bounding box center [281, 512] width 44 height 18
click at [23, 254] on div at bounding box center [26, 257] width 9 height 9
click at [279, 427] on div "Undo" at bounding box center [288, 511] width 18 height 7
click at [276, 427] on div "Undo" at bounding box center [281, 512] width 44 height 18
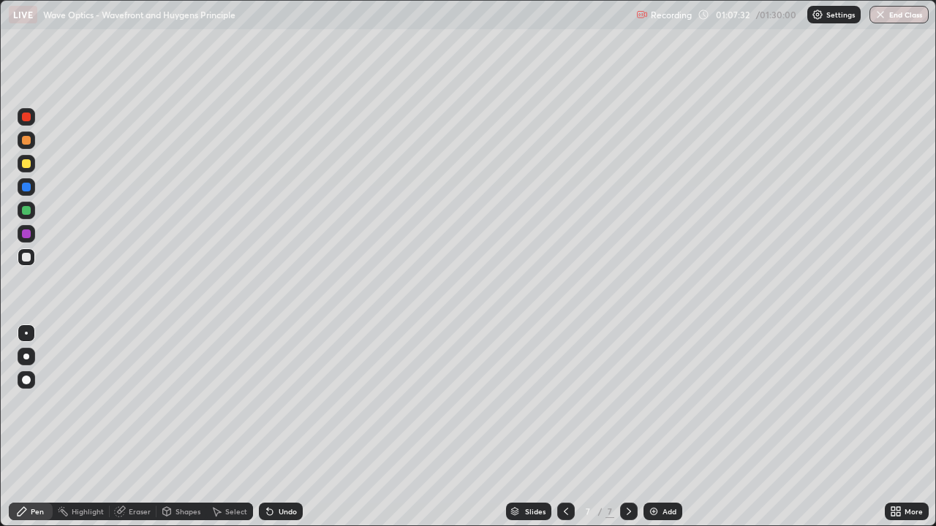
click at [279, 427] on div "Undo" at bounding box center [288, 511] width 18 height 7
click at [26, 256] on div at bounding box center [26, 257] width 9 height 9
click at [27, 234] on div at bounding box center [26, 234] width 9 height 9
click at [280, 427] on div "Undo" at bounding box center [281, 512] width 44 height 18
click at [282, 427] on div "Undo" at bounding box center [288, 511] width 18 height 7
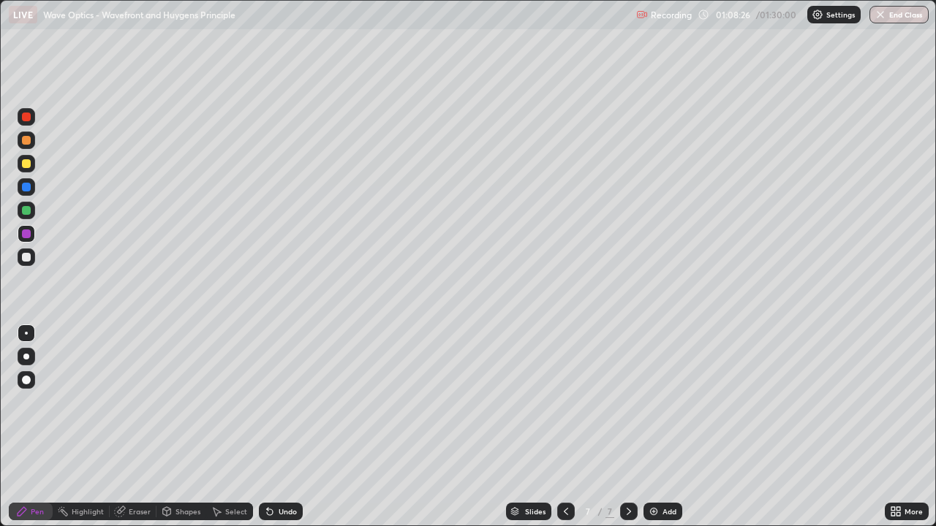
click at [283, 427] on div "Undo" at bounding box center [288, 511] width 18 height 7
click at [281, 427] on div "Undo" at bounding box center [281, 512] width 44 height 18
click at [26, 263] on div at bounding box center [27, 258] width 18 height 18
click at [557, 427] on div at bounding box center [566, 512] width 18 height 18
click at [627, 427] on icon at bounding box center [629, 512] width 12 height 12
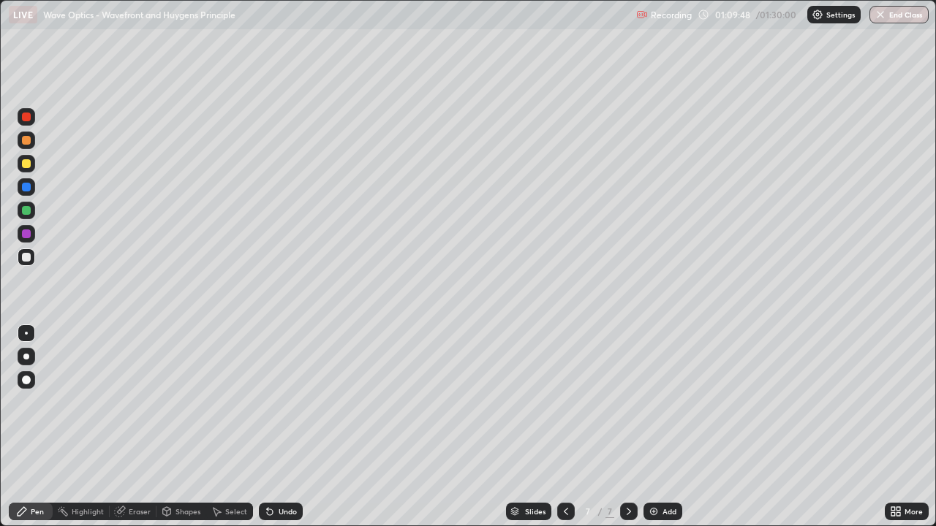
click at [564, 427] on icon at bounding box center [566, 511] width 4 height 7
click at [627, 427] on icon at bounding box center [629, 512] width 12 height 12
click at [284, 427] on div "Undo" at bounding box center [288, 511] width 18 height 7
click at [281, 427] on div "Undo" at bounding box center [288, 511] width 18 height 7
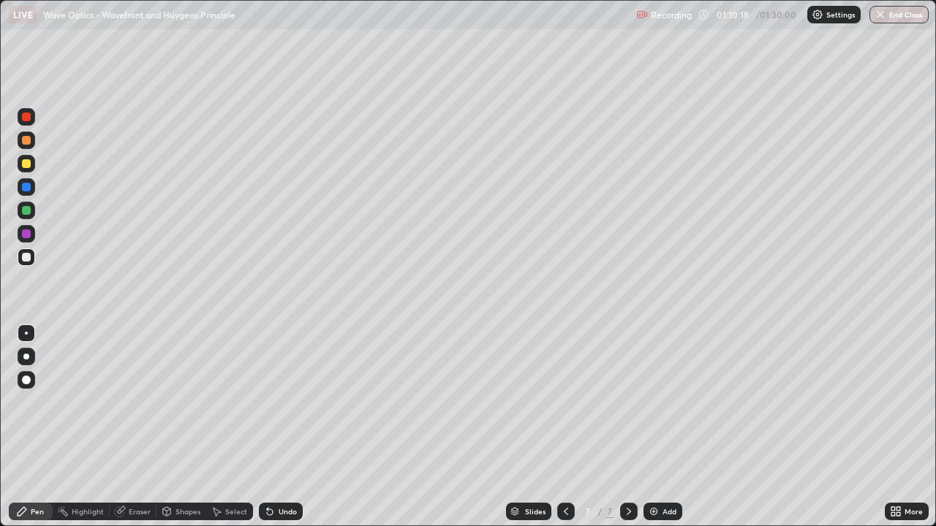
click at [280, 427] on div "Undo" at bounding box center [288, 511] width 18 height 7
click at [564, 427] on icon at bounding box center [566, 512] width 12 height 12
click at [627, 427] on icon at bounding box center [629, 512] width 12 height 12
click at [564, 427] on icon at bounding box center [566, 512] width 12 height 12
click at [627, 427] on icon at bounding box center [629, 512] width 12 height 12
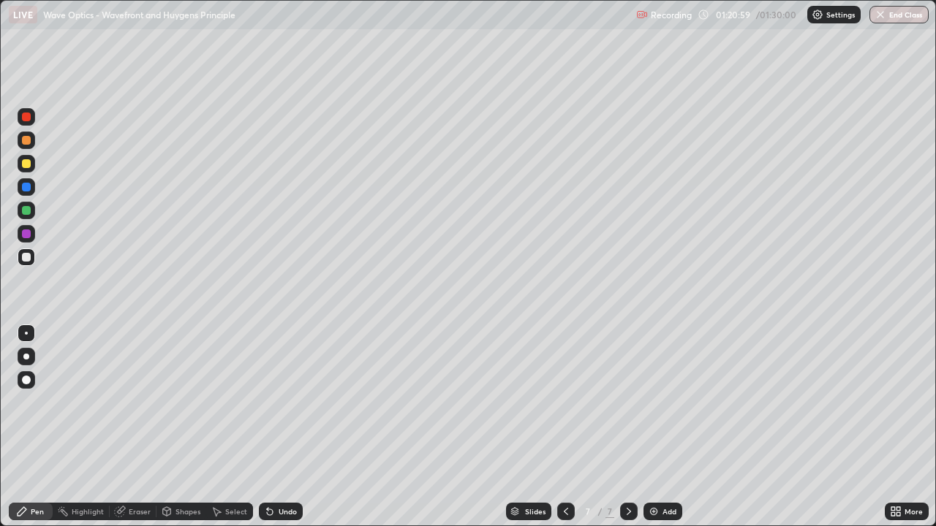
click at [662, 427] on div "Add" at bounding box center [669, 511] width 14 height 7
click at [27, 164] on div at bounding box center [26, 163] width 9 height 9
click at [29, 259] on div at bounding box center [26, 257] width 9 height 9
click at [24, 165] on div at bounding box center [26, 163] width 9 height 9
click at [29, 186] on div at bounding box center [26, 187] width 9 height 9
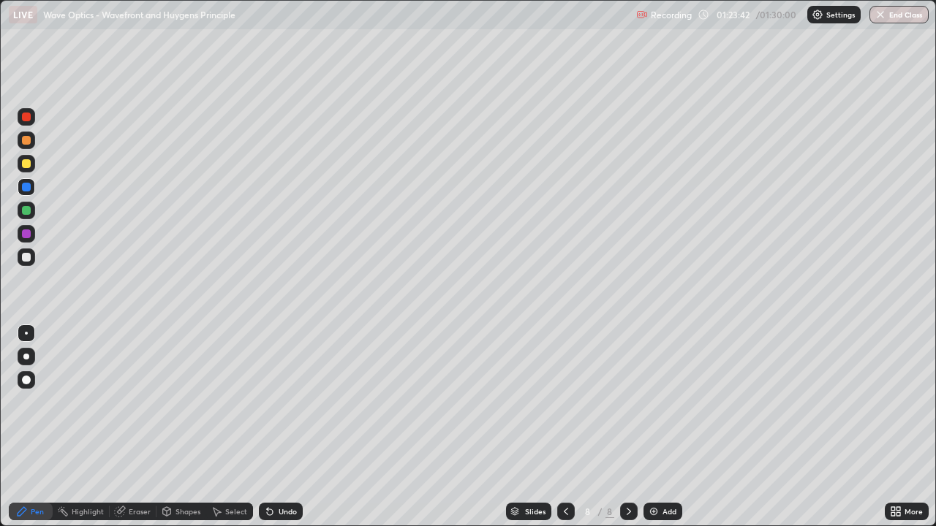
click at [27, 164] on div at bounding box center [26, 163] width 9 height 9
click at [289, 427] on div "Undo" at bounding box center [288, 511] width 18 height 7
click at [26, 256] on div at bounding box center [26, 257] width 9 height 9
click at [26, 216] on div at bounding box center [27, 211] width 18 height 18
click at [26, 260] on div at bounding box center [26, 257] width 9 height 9
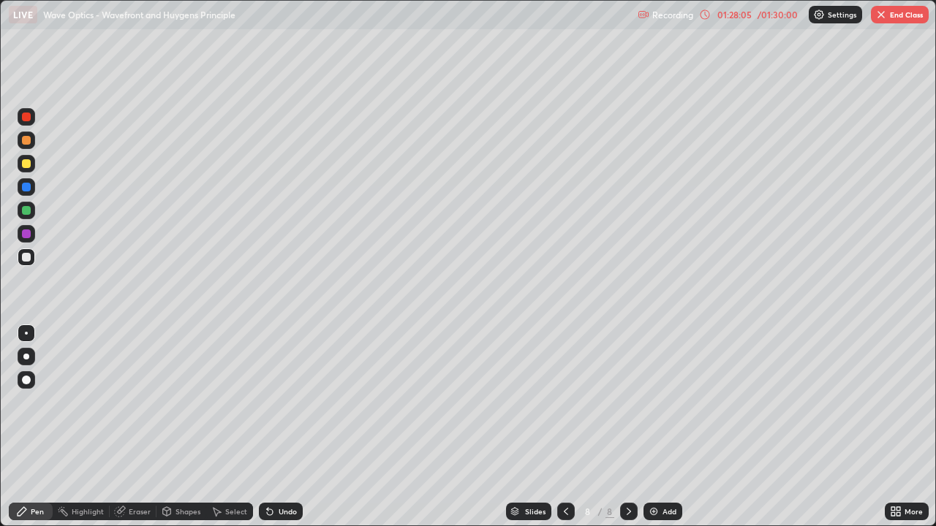
click at [28, 211] on div at bounding box center [26, 210] width 9 height 9
click at [27, 261] on div at bounding box center [26, 257] width 9 height 9
click at [23, 184] on div at bounding box center [26, 187] width 9 height 9
click at [24, 235] on div at bounding box center [26, 234] width 9 height 9
click at [23, 260] on div at bounding box center [26, 257] width 9 height 9
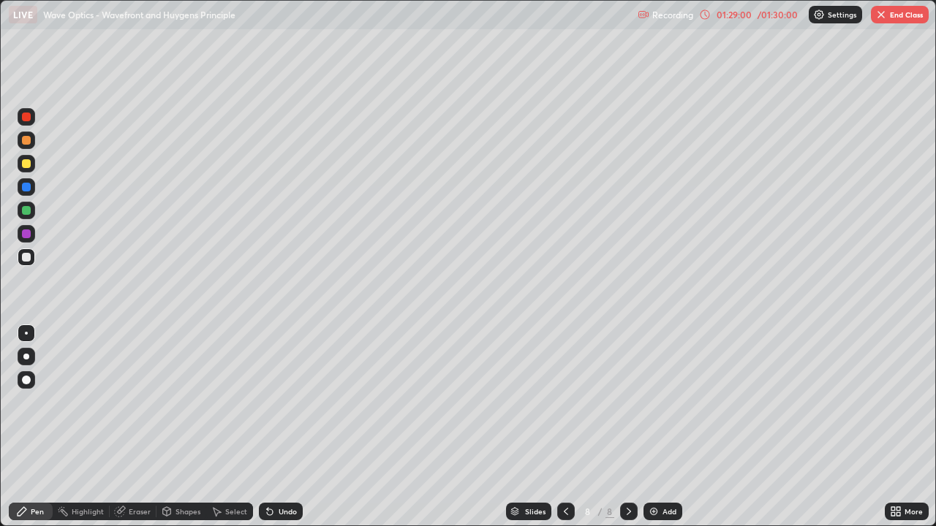
click at [284, 427] on div "Undo" at bounding box center [281, 512] width 44 height 18
click at [286, 427] on div "Undo" at bounding box center [288, 511] width 18 height 7
click at [287, 427] on div "Undo" at bounding box center [288, 511] width 18 height 7
click at [277, 427] on div "Undo" at bounding box center [281, 512] width 44 height 18
click at [280, 427] on div "Undo" at bounding box center [281, 512] width 44 height 18
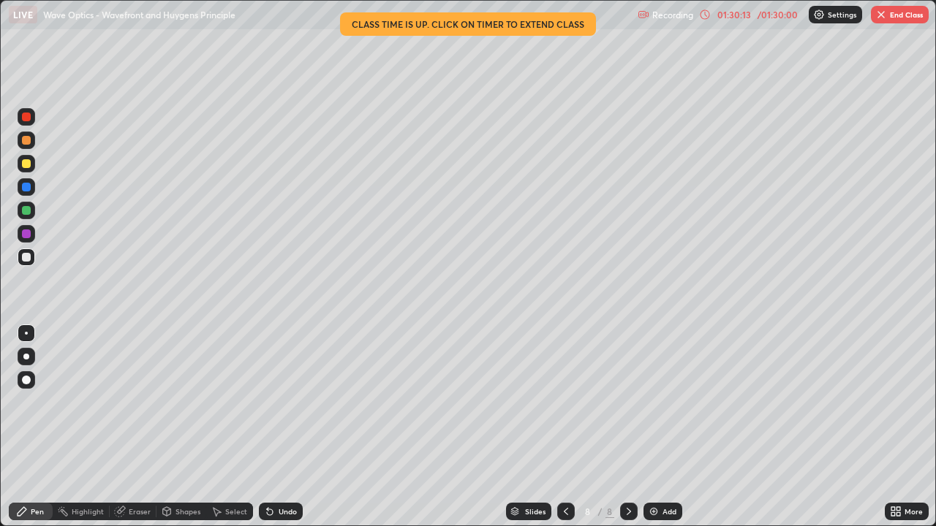
click at [33, 165] on div at bounding box center [27, 164] width 18 height 18
click at [896, 10] on button "End Class" at bounding box center [900, 15] width 58 height 18
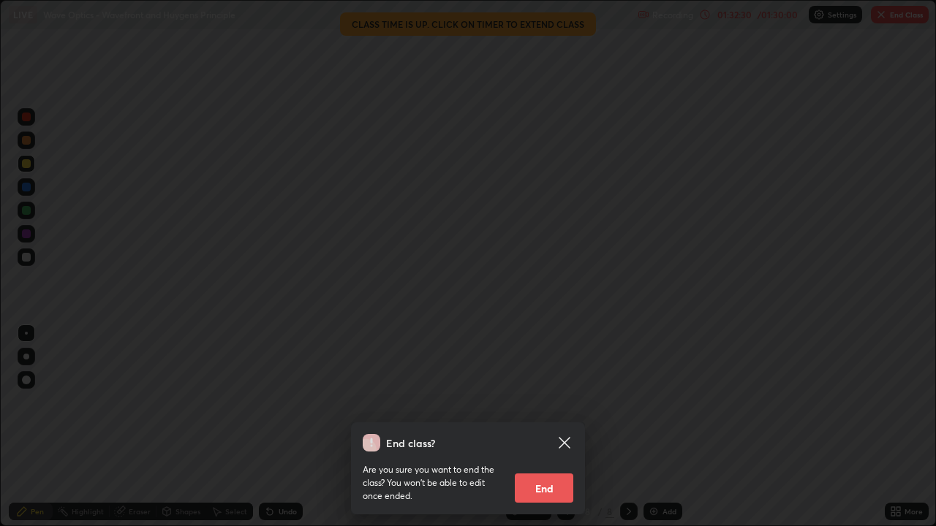
click at [534, 427] on button "End" at bounding box center [544, 488] width 58 height 29
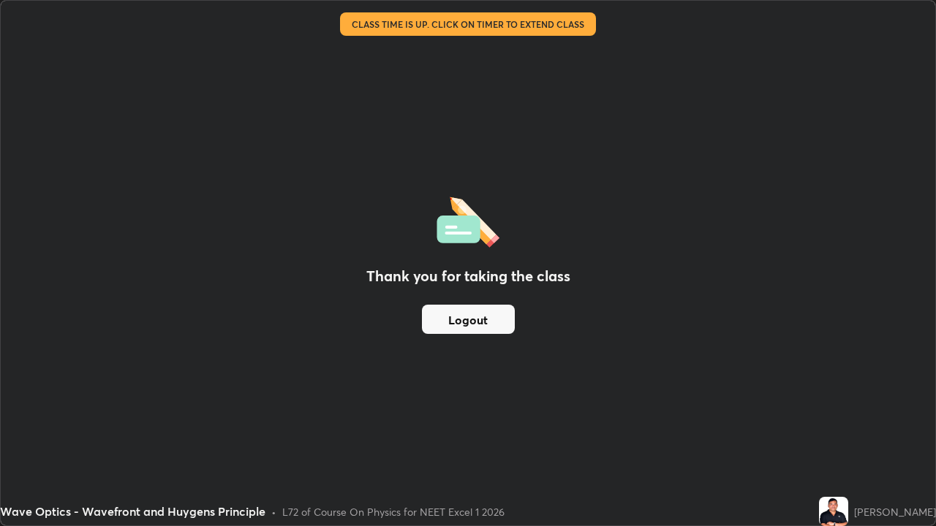
click at [480, 319] on button "Logout" at bounding box center [468, 319] width 93 height 29
